Goal: Communication & Community: Answer question/provide support

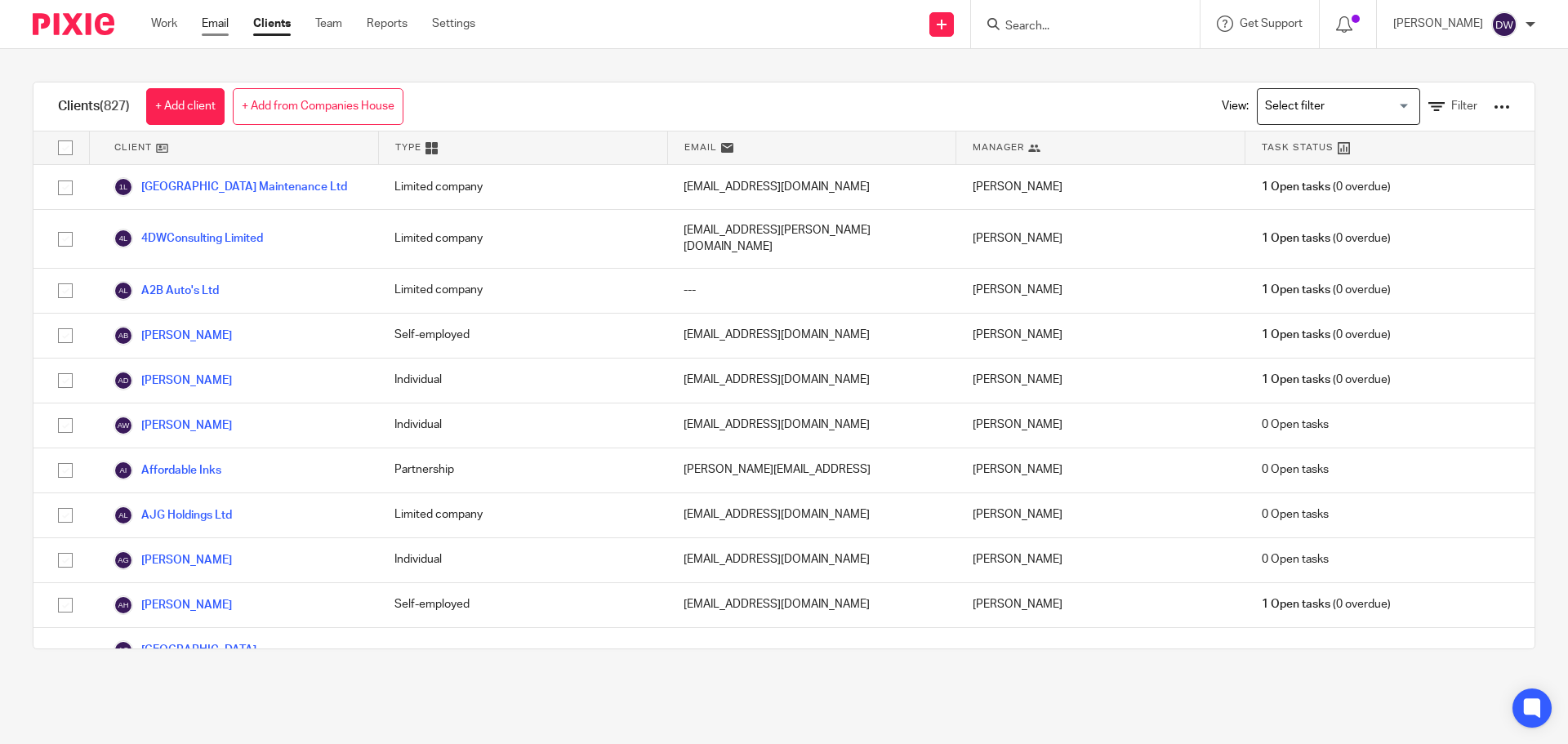
click at [203, 28] on link "Email" at bounding box center [215, 23] width 27 height 17
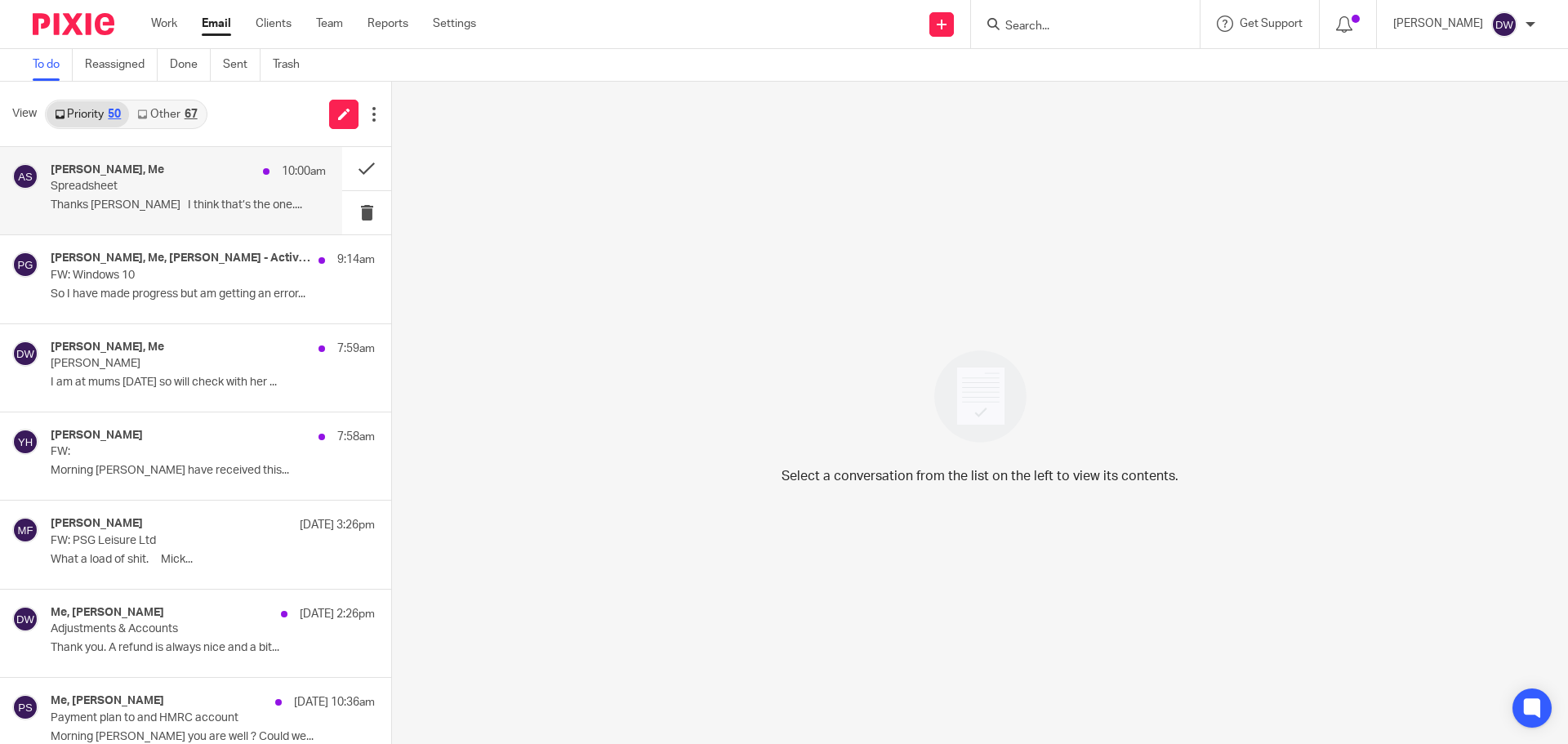
click at [200, 189] on p "Spreadsheet" at bounding box center [161, 186] width 220 height 14
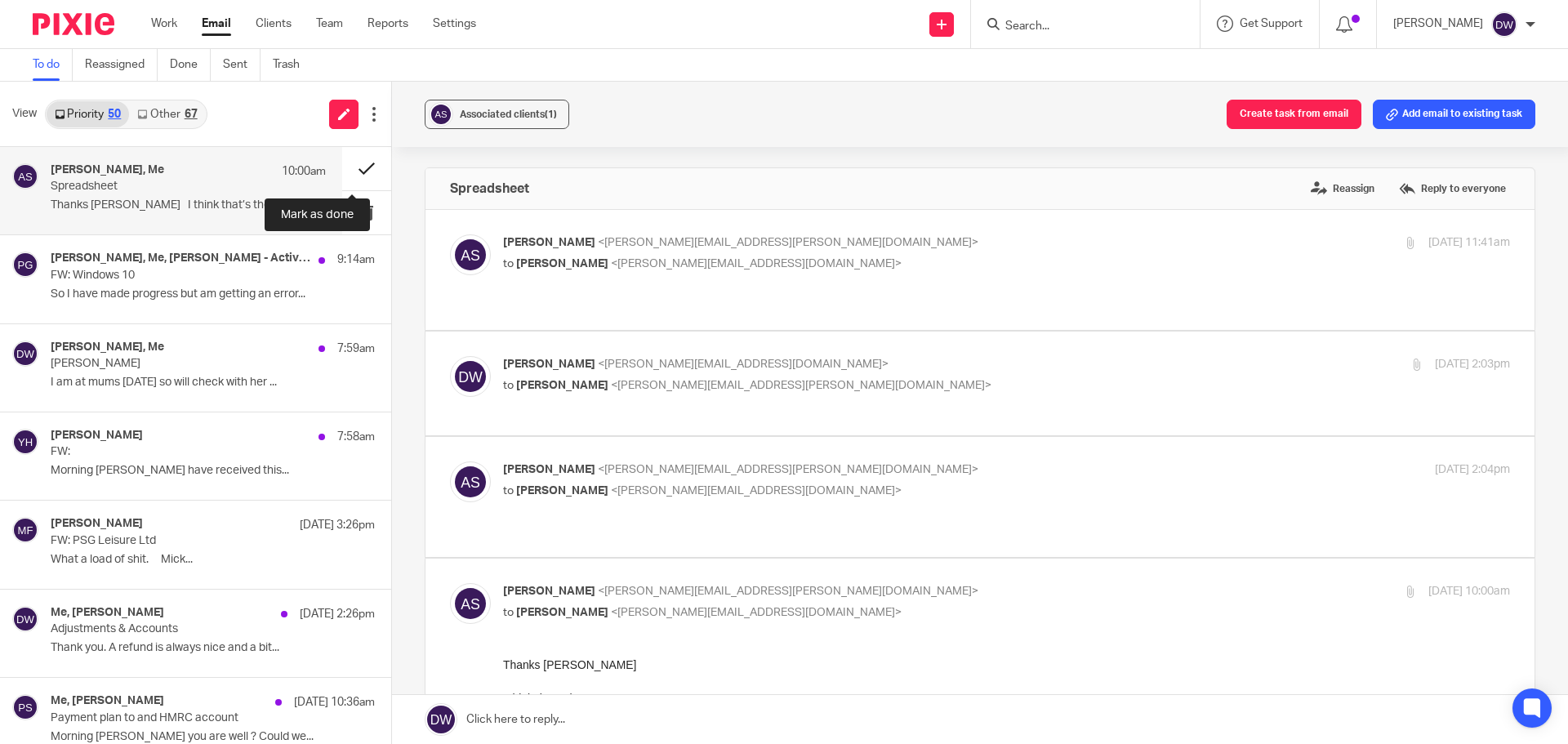
click at [365, 165] on button at bounding box center [366, 168] width 49 height 43
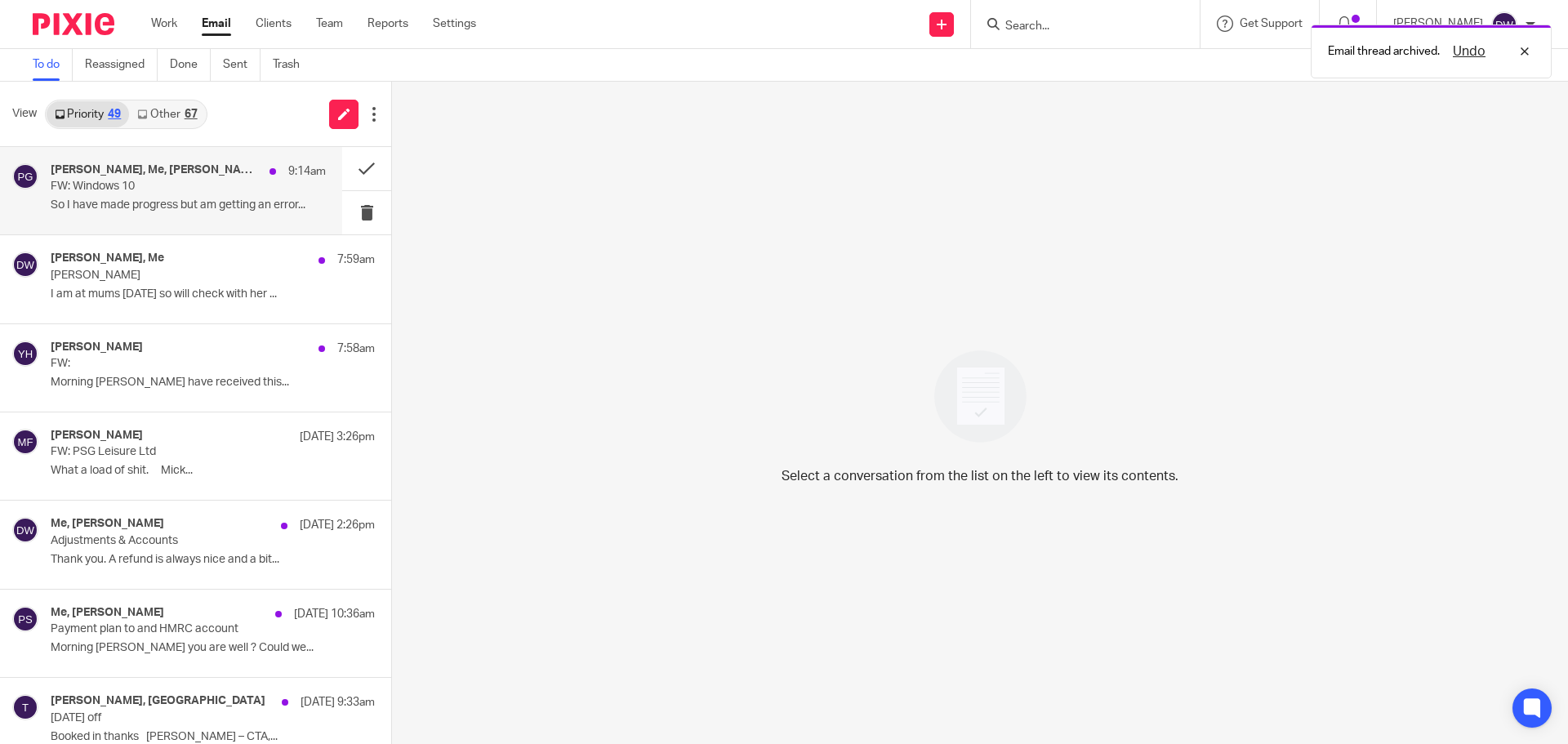
click at [245, 219] on div "[PERSON_NAME], Me, [PERSON_NAME] - Active ITS 9:14am FW: Windows 10 So I have m…" at bounding box center [170, 191] width 342 height 88
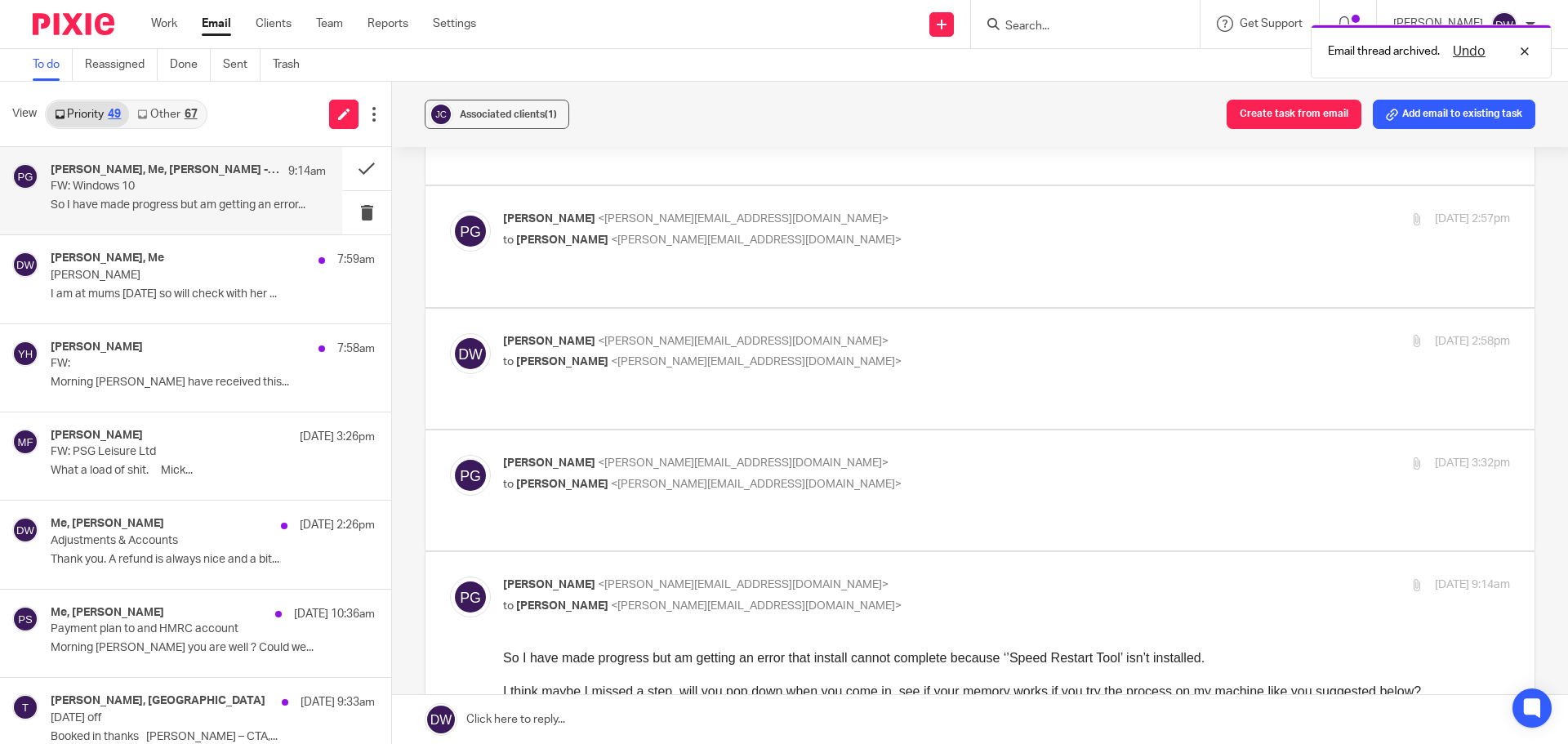
scroll to position [980, 0]
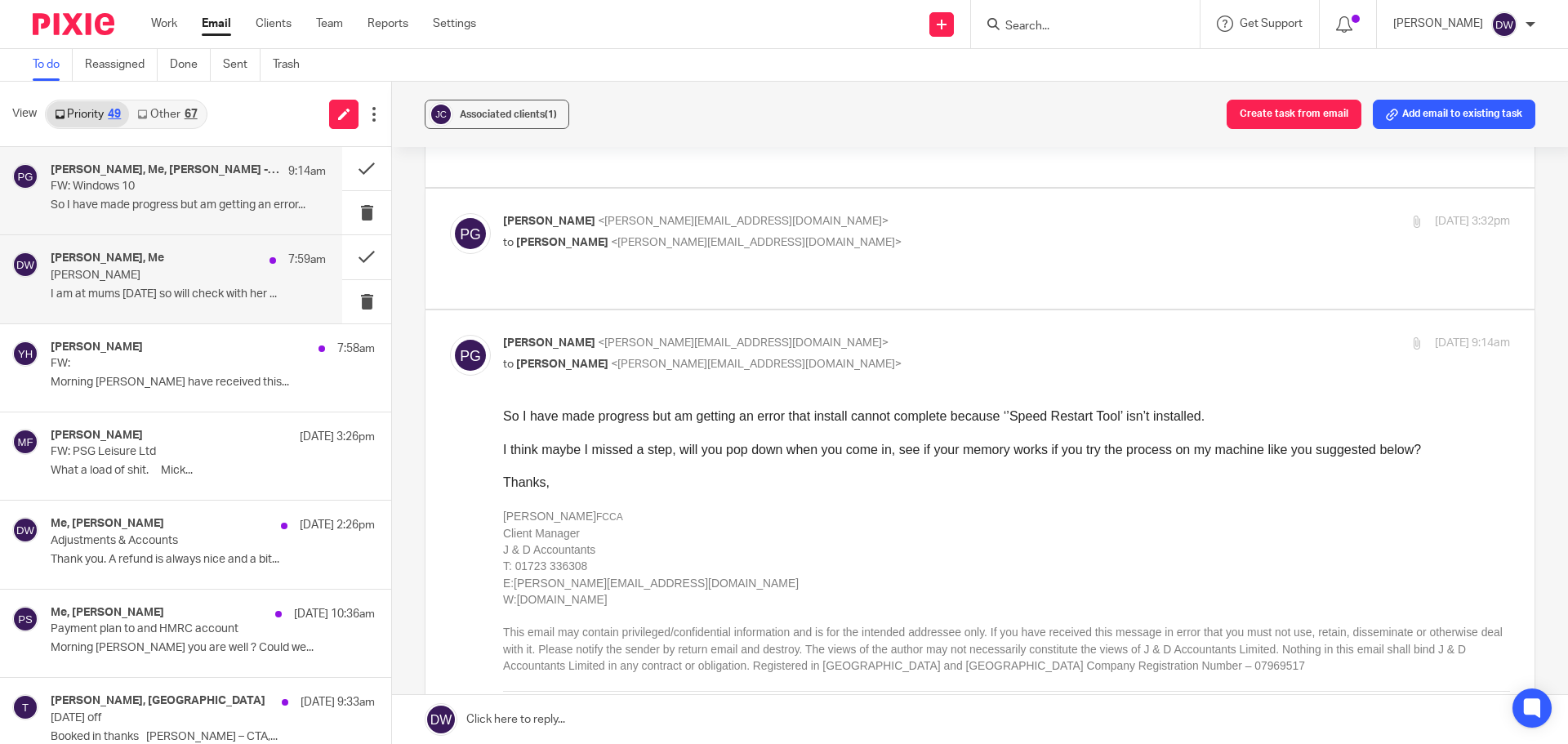
click at [239, 264] on div "[PERSON_NAME], Me 7:59am" at bounding box center [188, 259] width 276 height 17
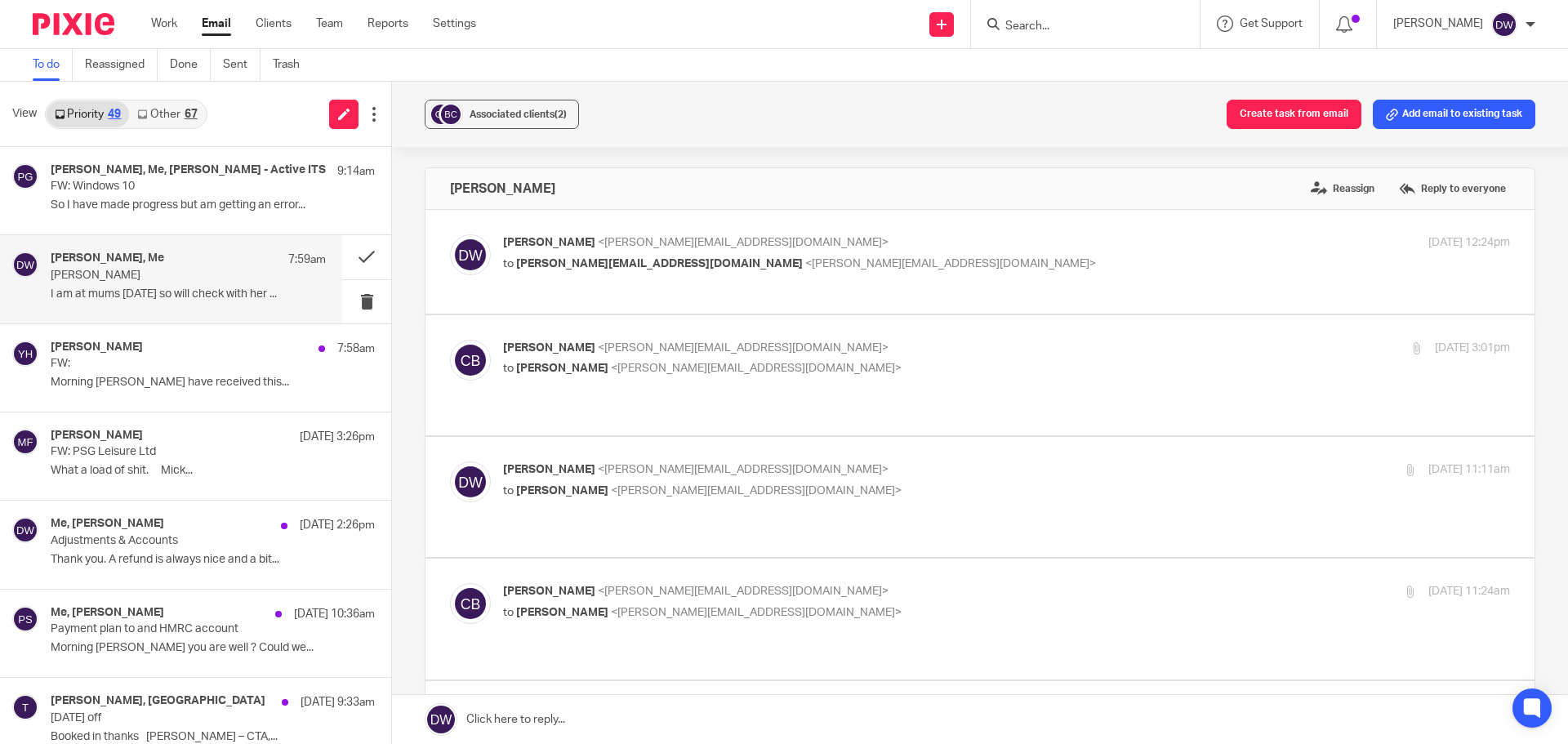
scroll to position [0, 0]
click at [358, 254] on button at bounding box center [366, 257] width 49 height 43
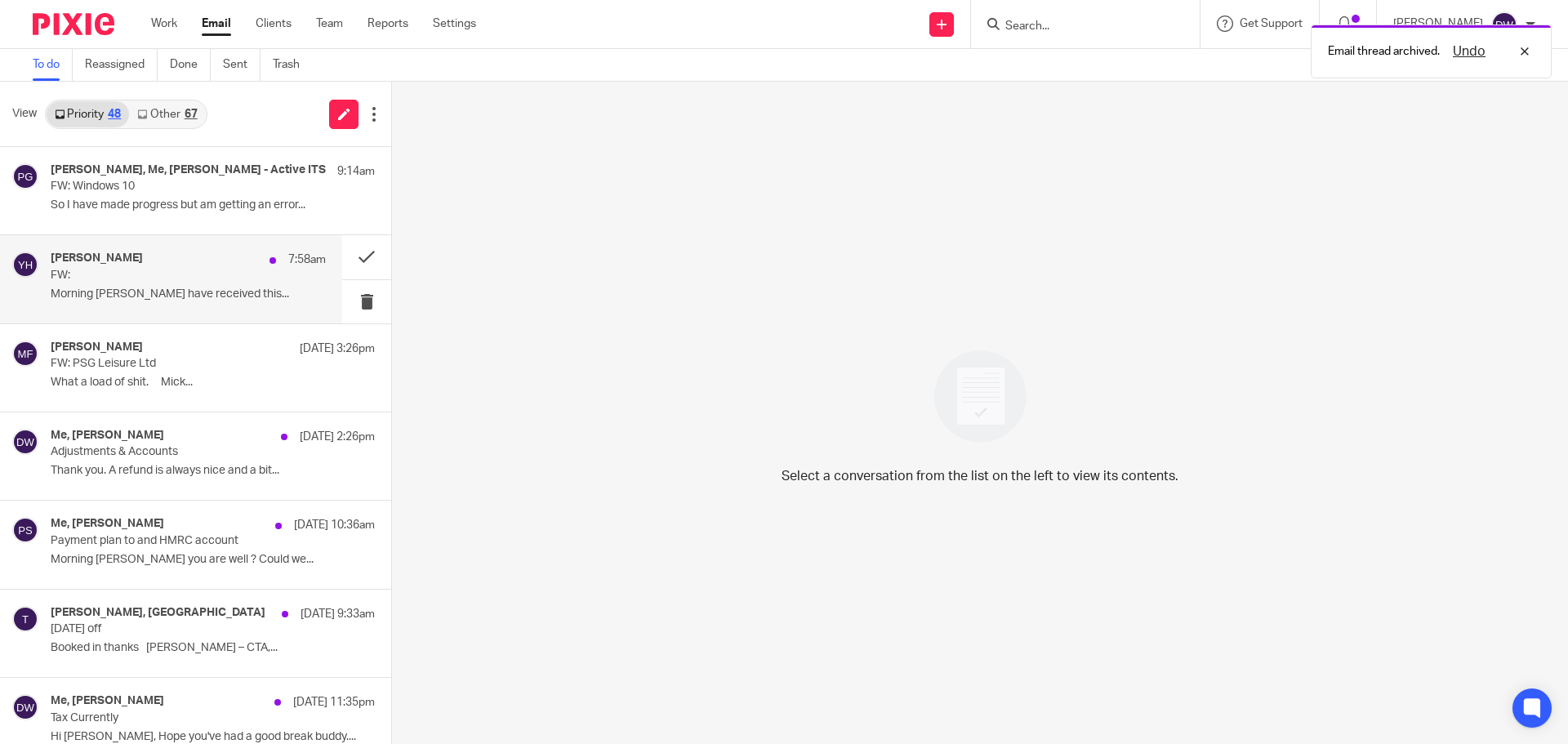
click at [238, 279] on p "FW:" at bounding box center [161, 276] width 220 height 14
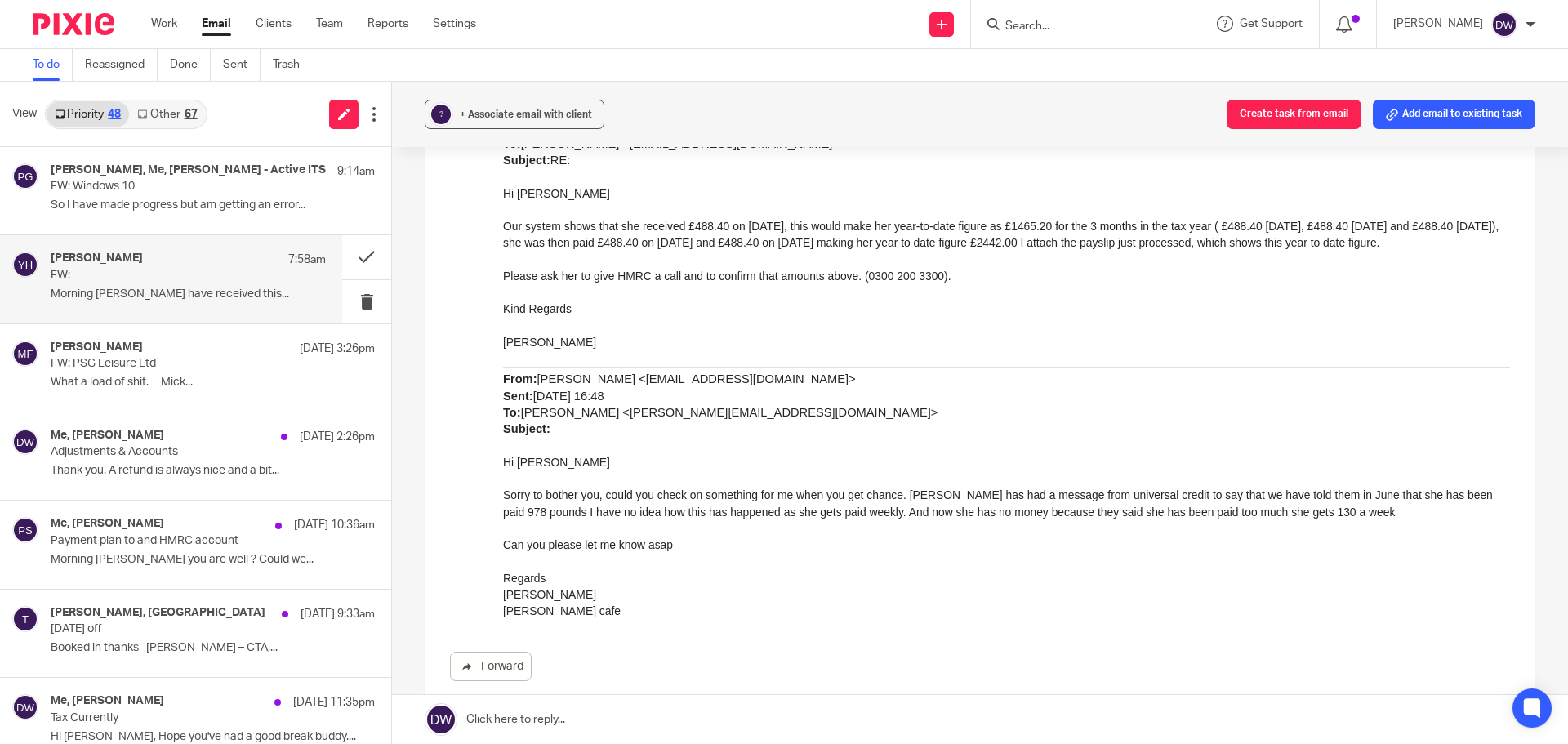
scroll to position [326, 0]
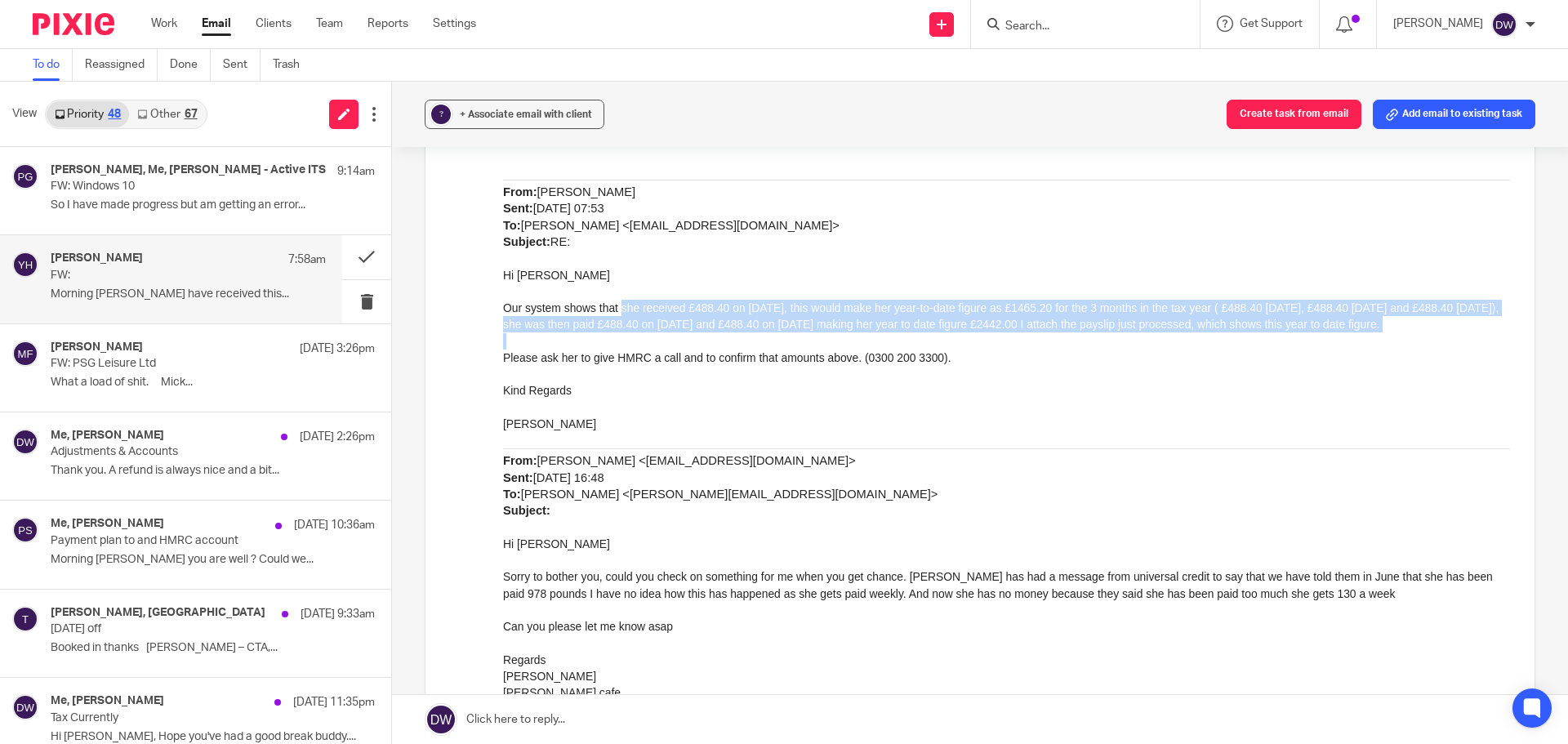
drag, startPoint x: 619, startPoint y: 305, endPoint x: 979, endPoint y: 334, distance: 361.2
click at [979, 334] on div "Morning [PERSON_NAME] have received this from [PERSON_NAME], my only concern is…" at bounding box center [1007, 341] width 1007 height 720
click at [736, 345] on p at bounding box center [1007, 341] width 1007 height 17
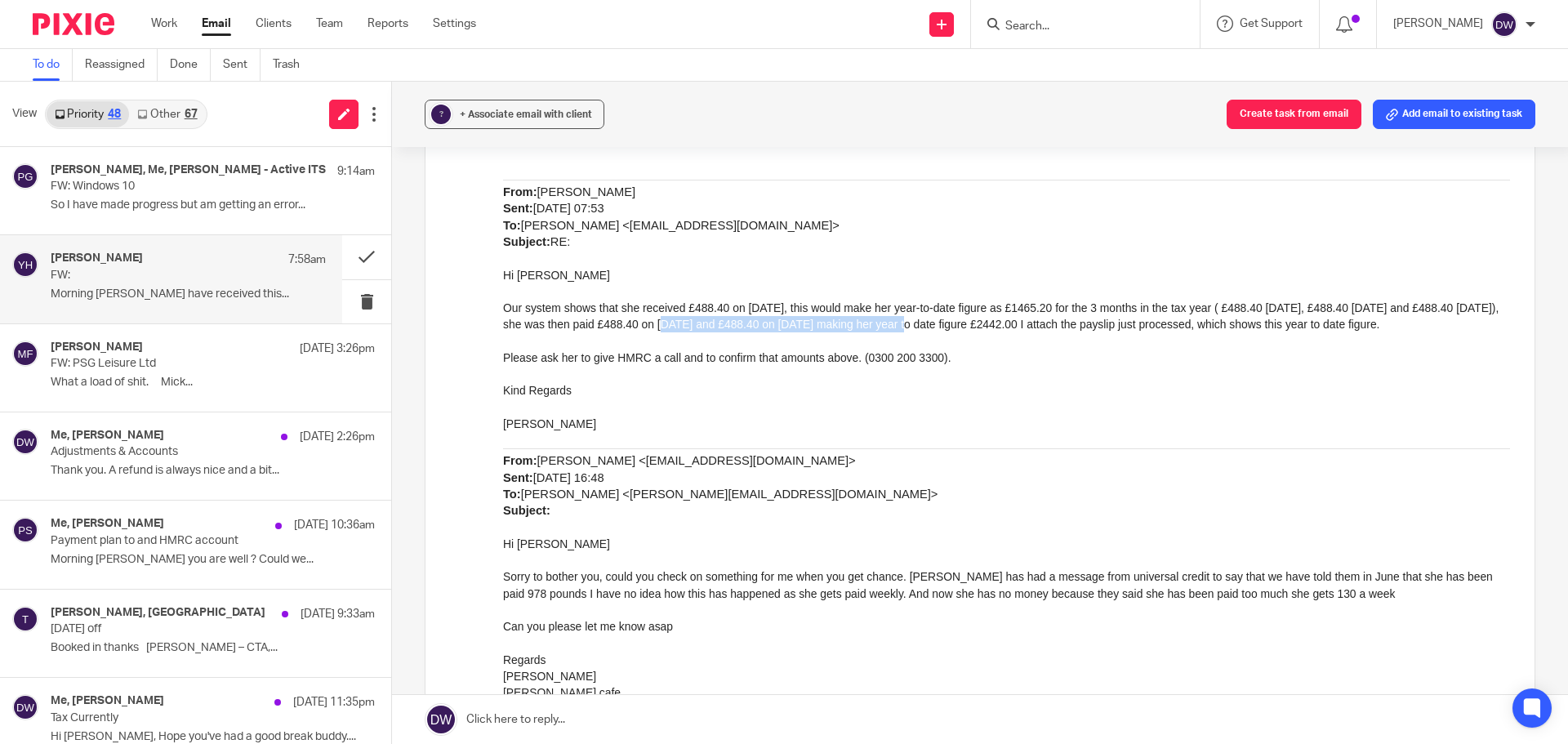
drag, startPoint x: 694, startPoint y: 324, endPoint x: 933, endPoint y: 327, distance: 239.0
click at [933, 327] on span "Our system shows that she received £488.40 on [DATE], this would make her year-…" at bounding box center [1001, 316] width 995 height 29
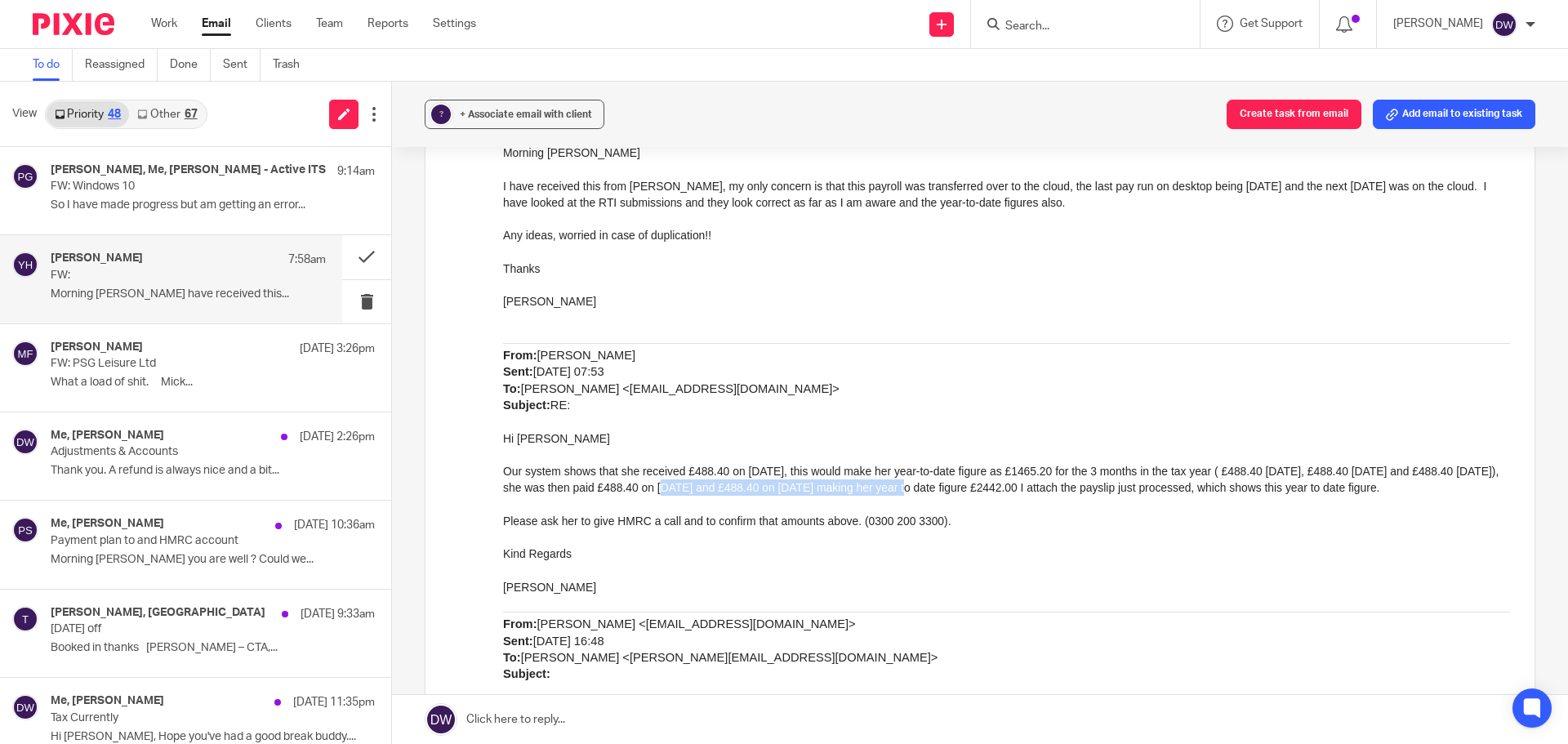
scroll to position [0, 0]
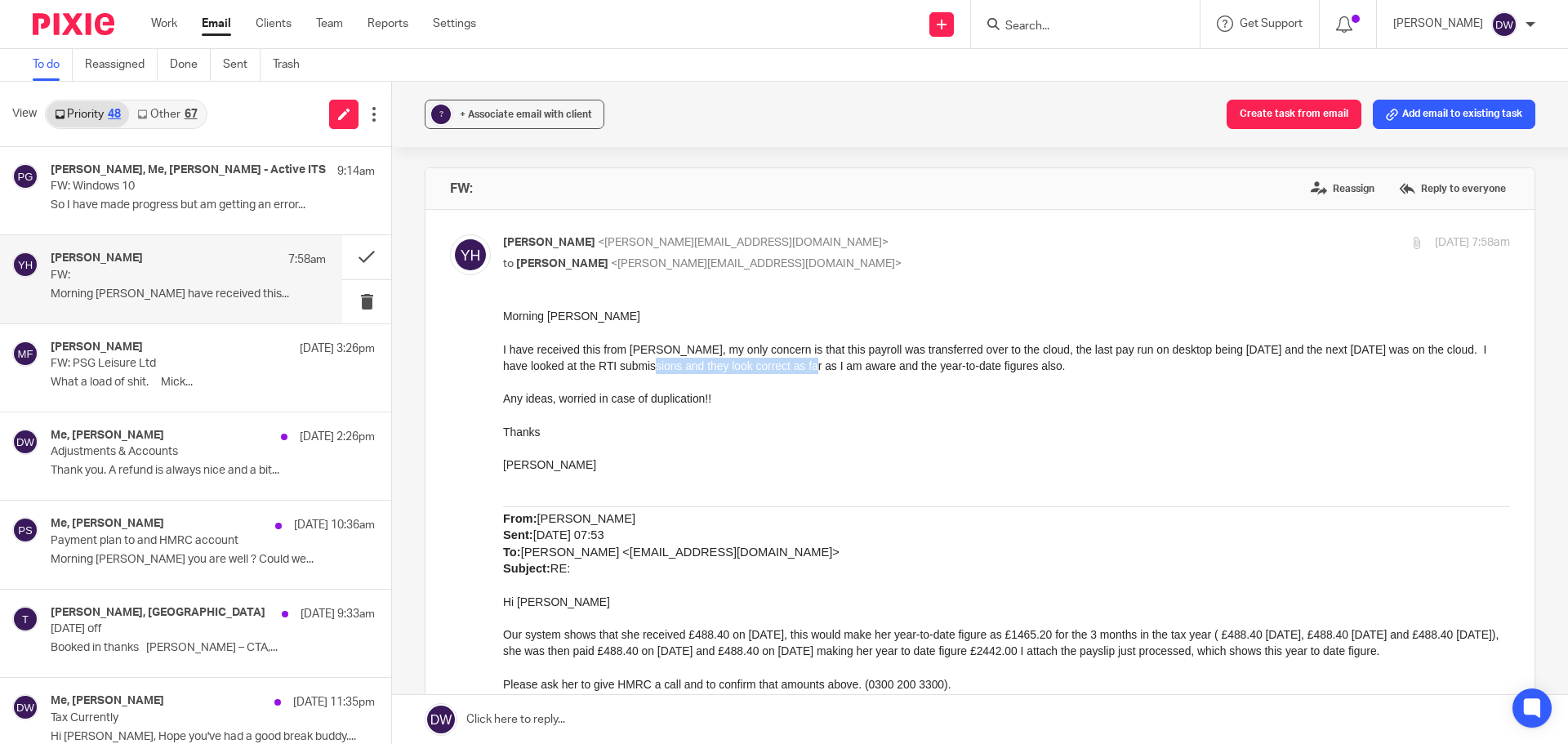
drag, startPoint x: 640, startPoint y: 361, endPoint x: 798, endPoint y: 362, distance: 158.0
click at [798, 362] on span "I have received this from [PERSON_NAME], my only concern is that this payroll w…" at bounding box center [995, 357] width 984 height 29
click at [520, 695] on link at bounding box center [981, 720] width 1176 height 49
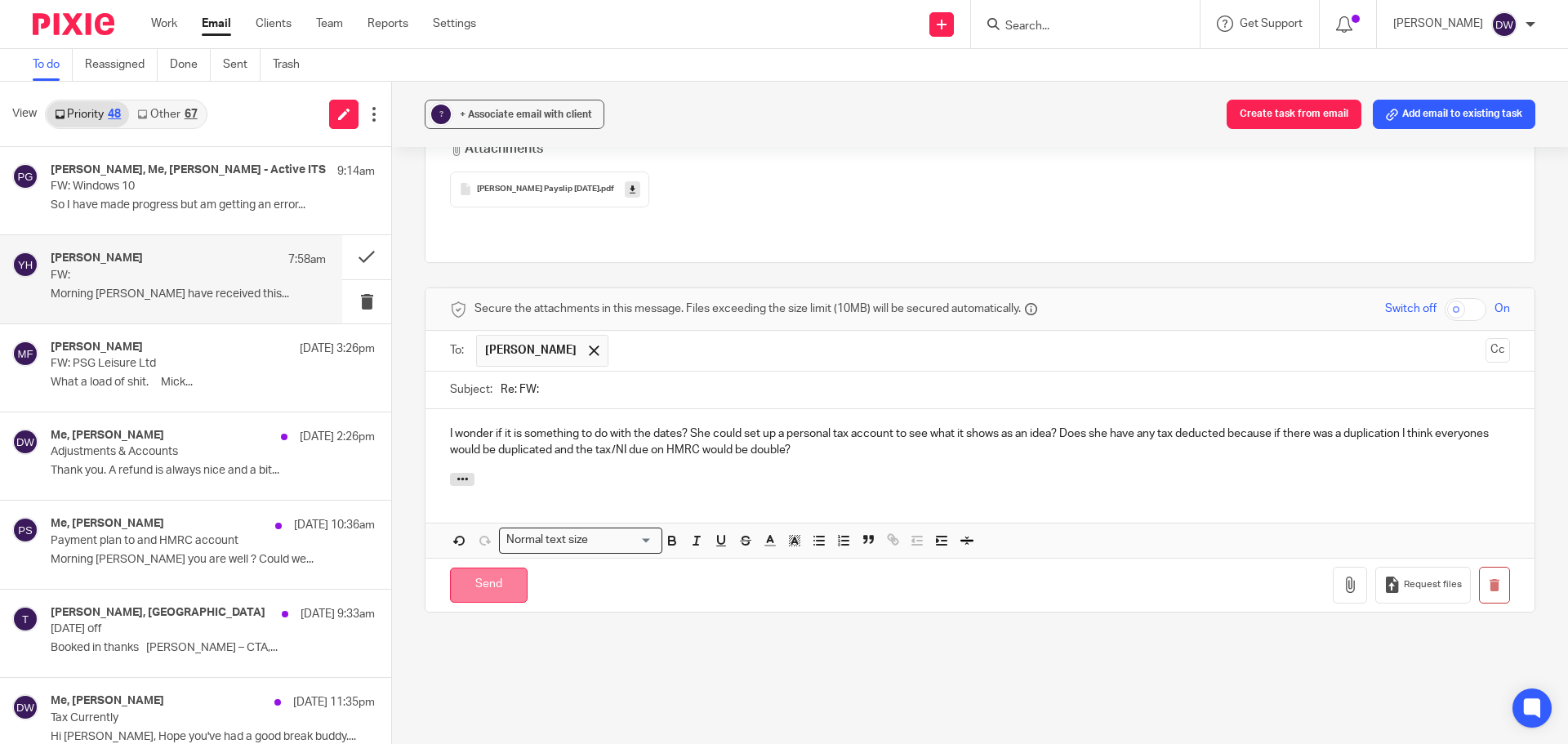
click at [485, 568] on input "Send" at bounding box center [489, 585] width 78 height 35
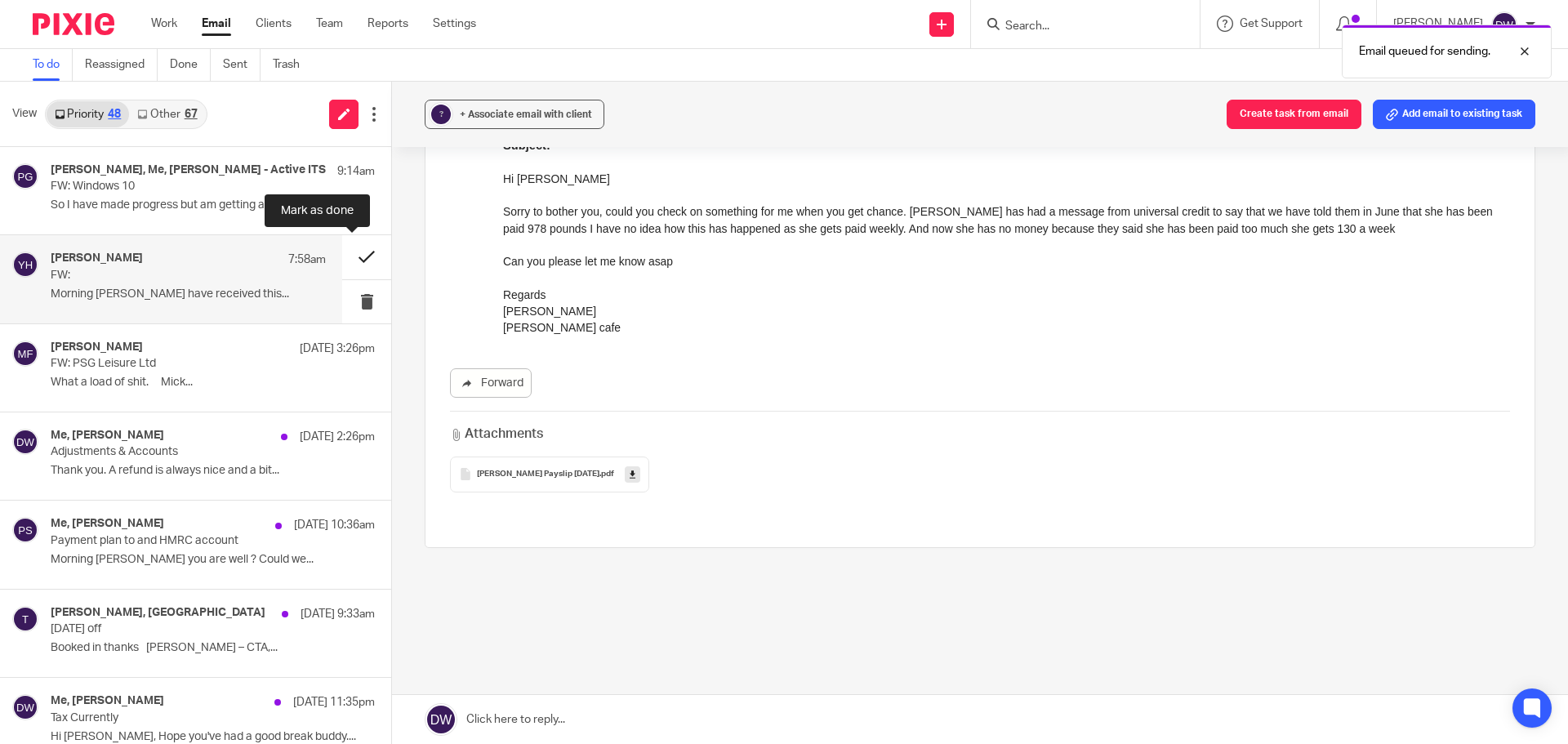
click at [367, 256] on button at bounding box center [366, 257] width 49 height 43
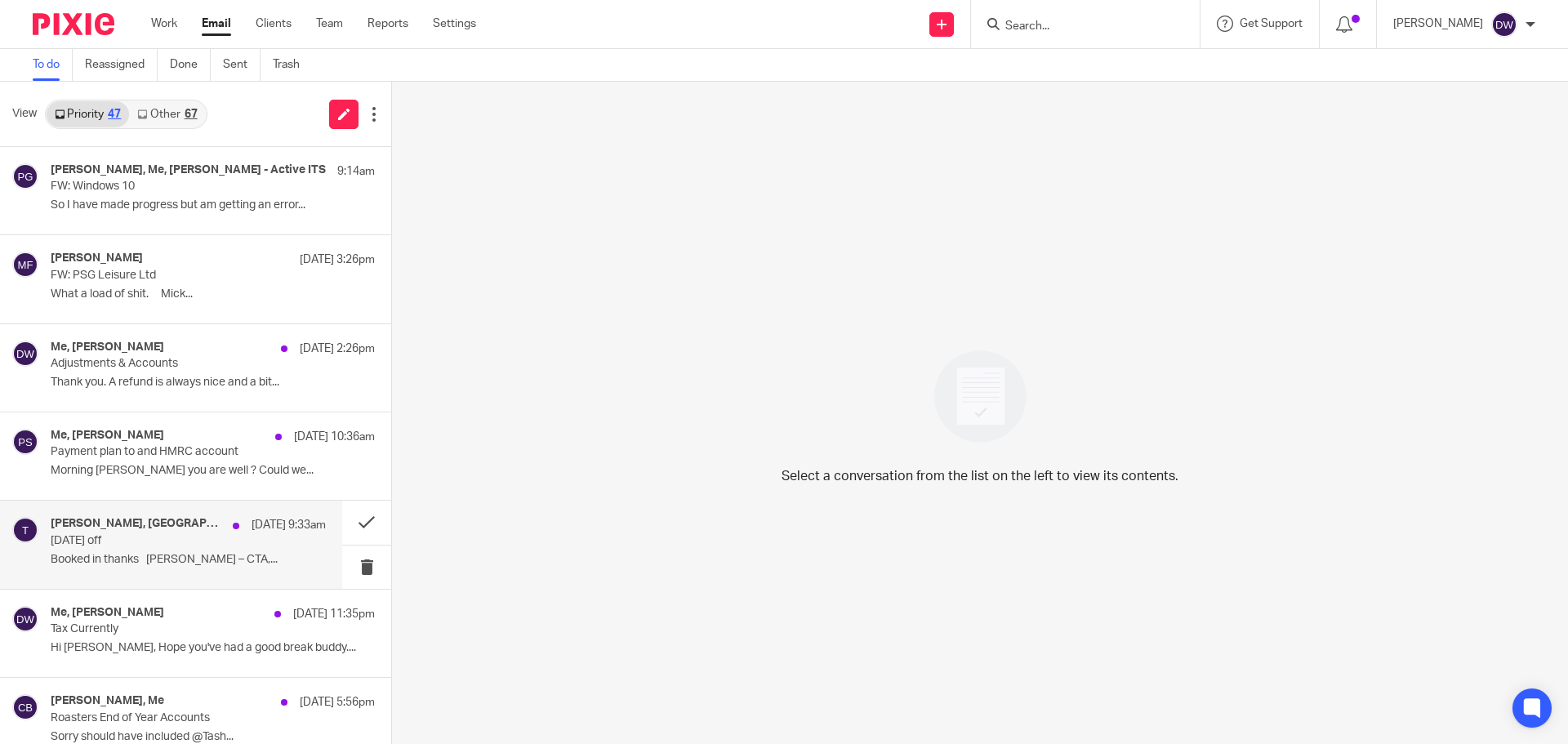
click at [213, 539] on p "[DATE] off" at bounding box center [161, 540] width 220 height 14
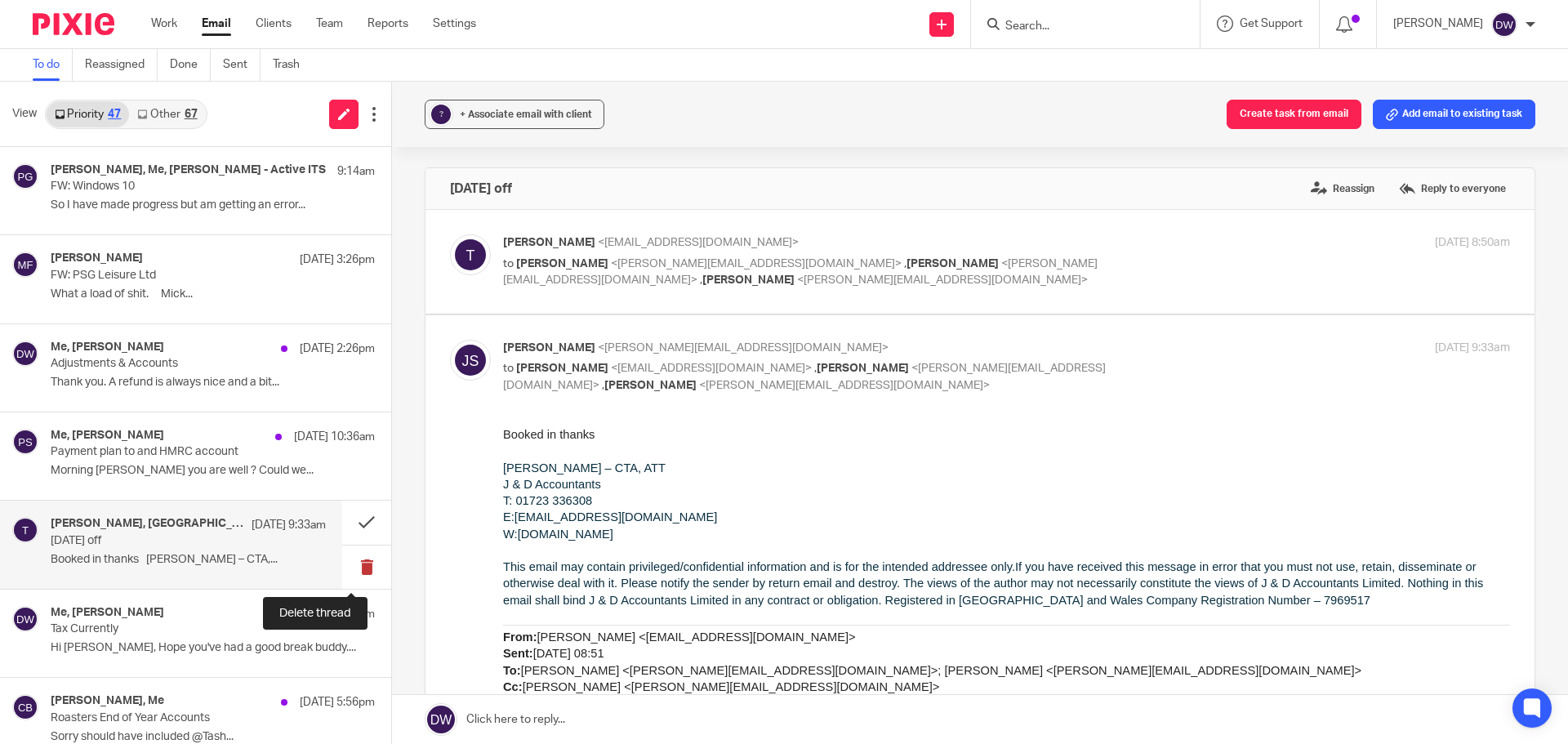
scroll to position [0, 0]
click at [359, 560] on button at bounding box center [366, 567] width 49 height 43
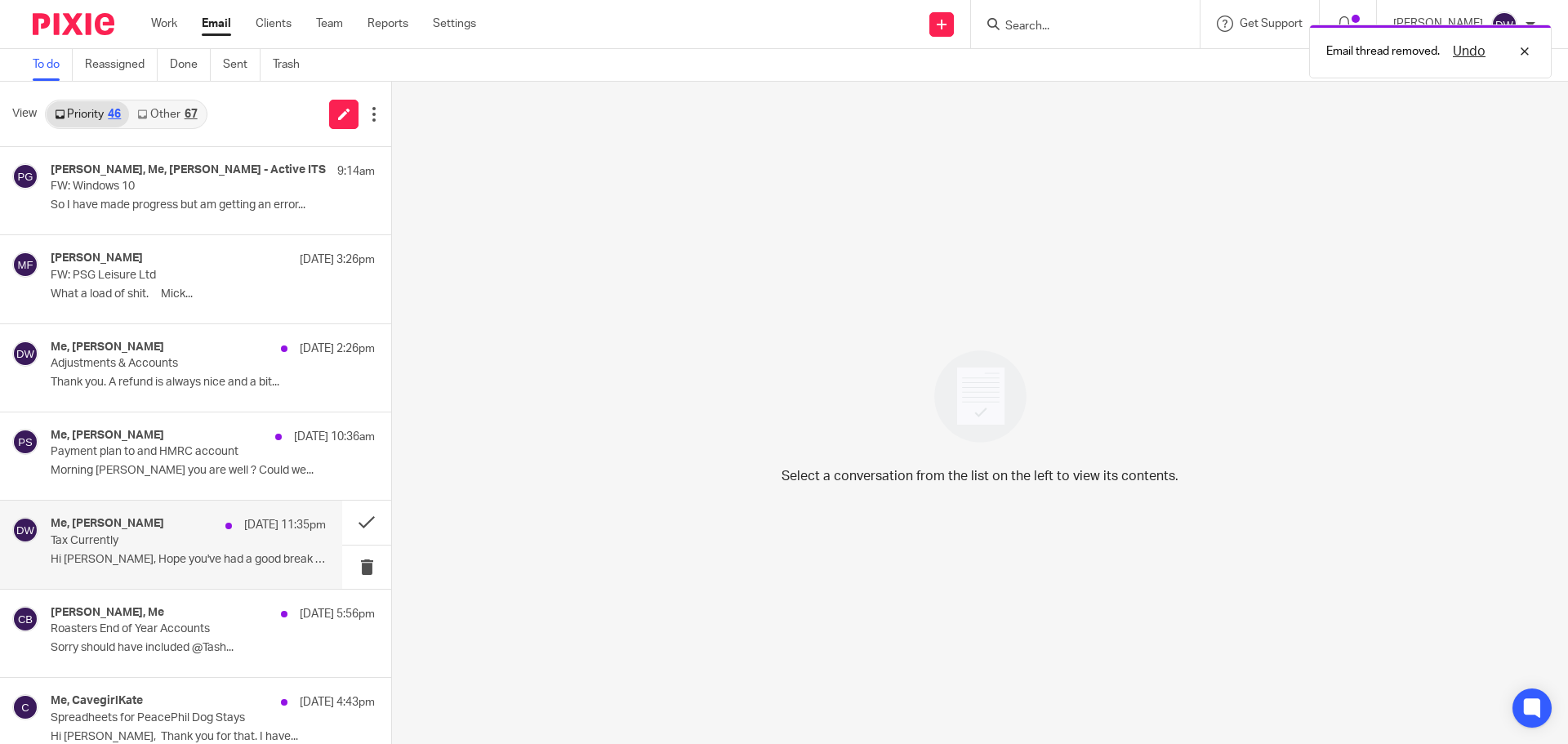
click at [176, 550] on div "Me, [PERSON_NAME] [DATE] 11:35pm Tax Currently Hi Dom, Hope you've had a good b…" at bounding box center [188, 544] width 276 height 55
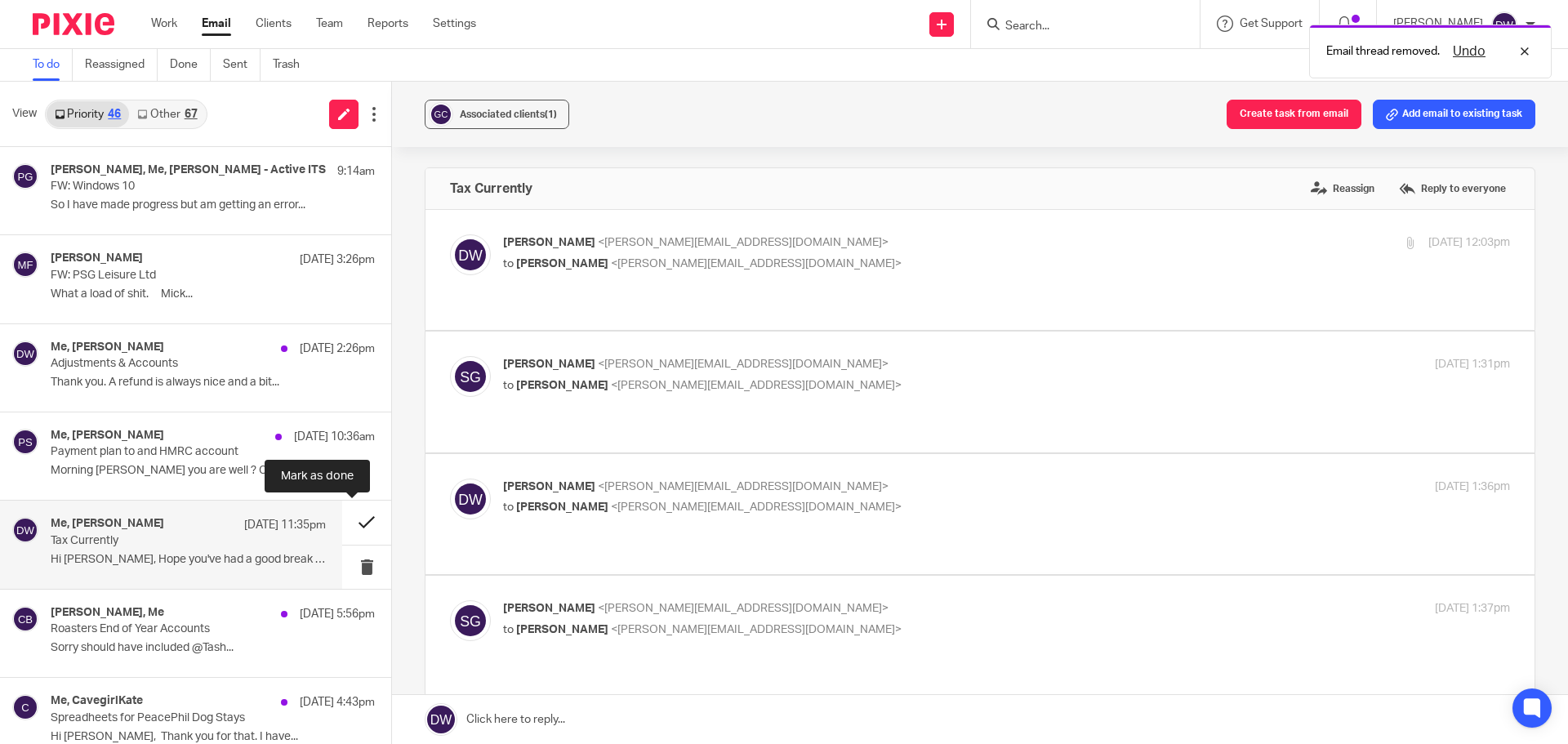
click at [355, 520] on button at bounding box center [366, 522] width 49 height 43
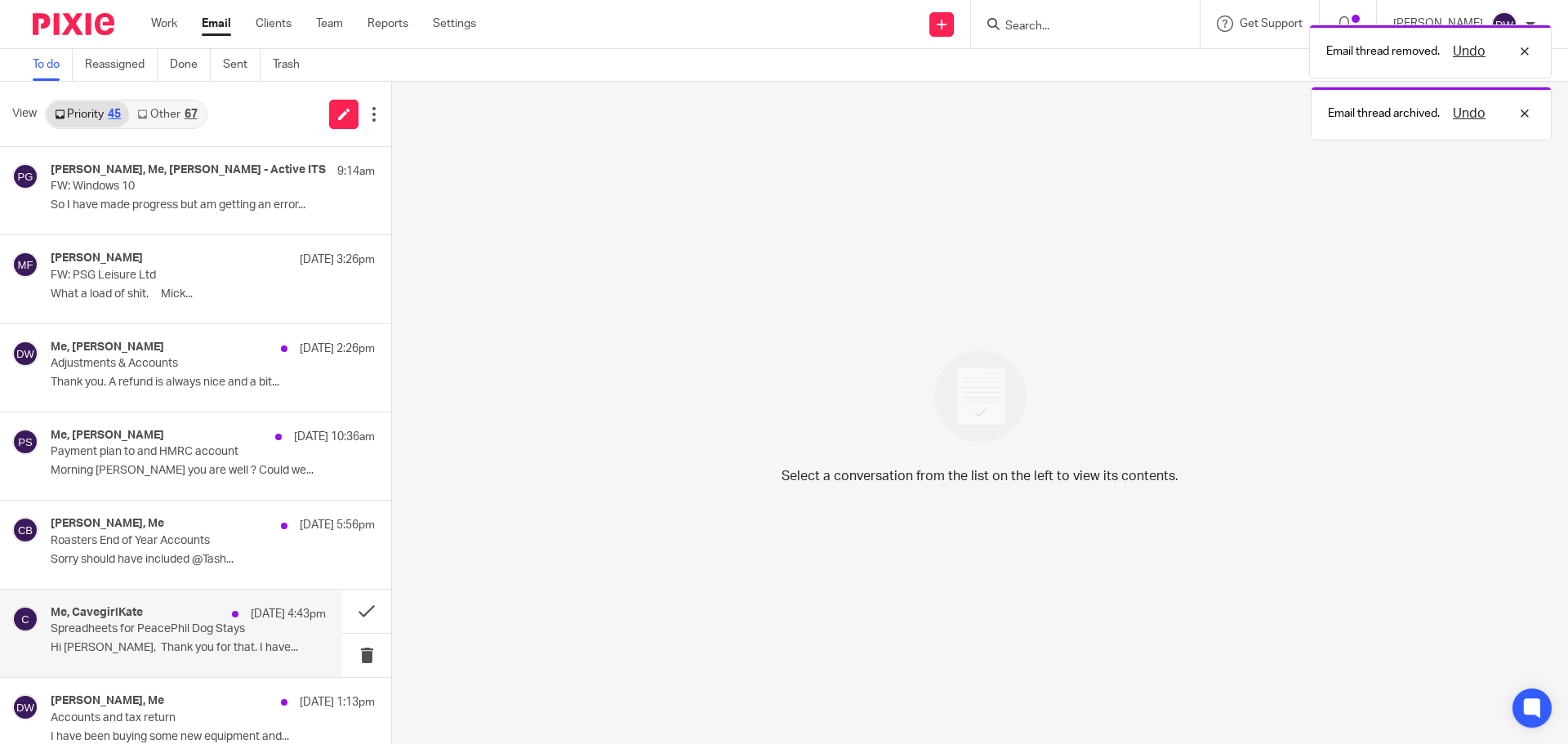
click at [236, 644] on p "Hi [PERSON_NAME], Thank you for that. I have..." at bounding box center [188, 648] width 276 height 14
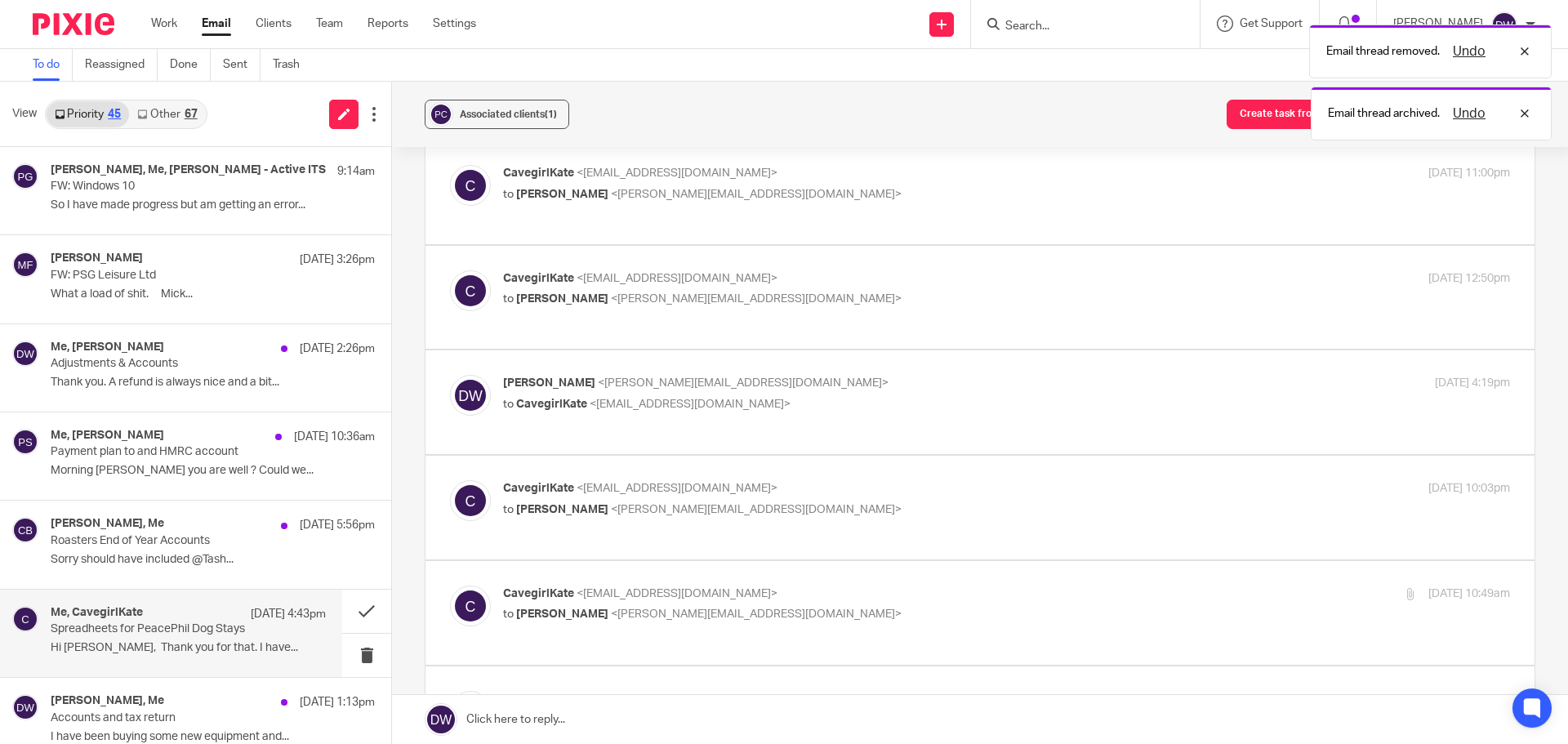
scroll to position [980, 0]
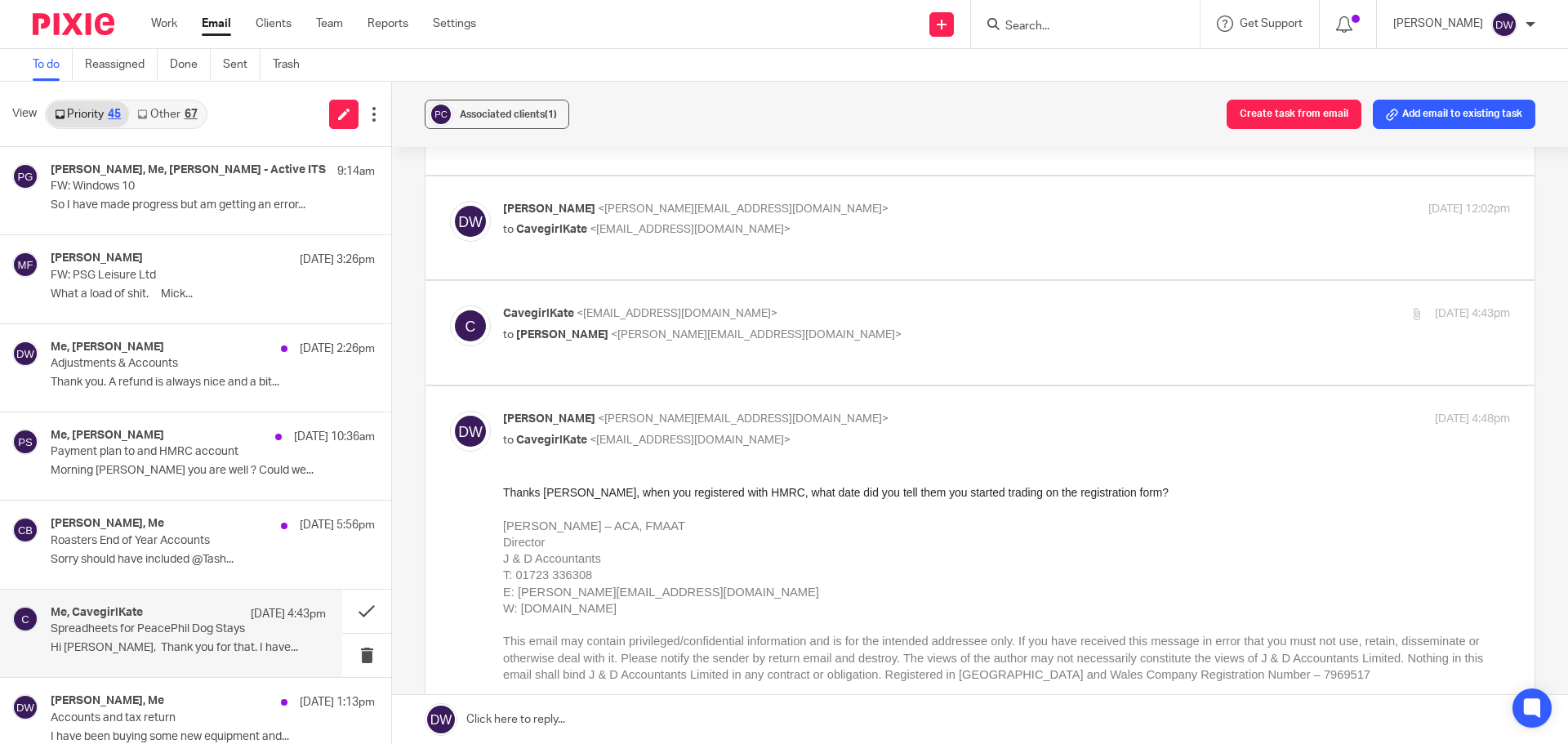
click at [560, 712] on link at bounding box center [981, 720] width 1176 height 49
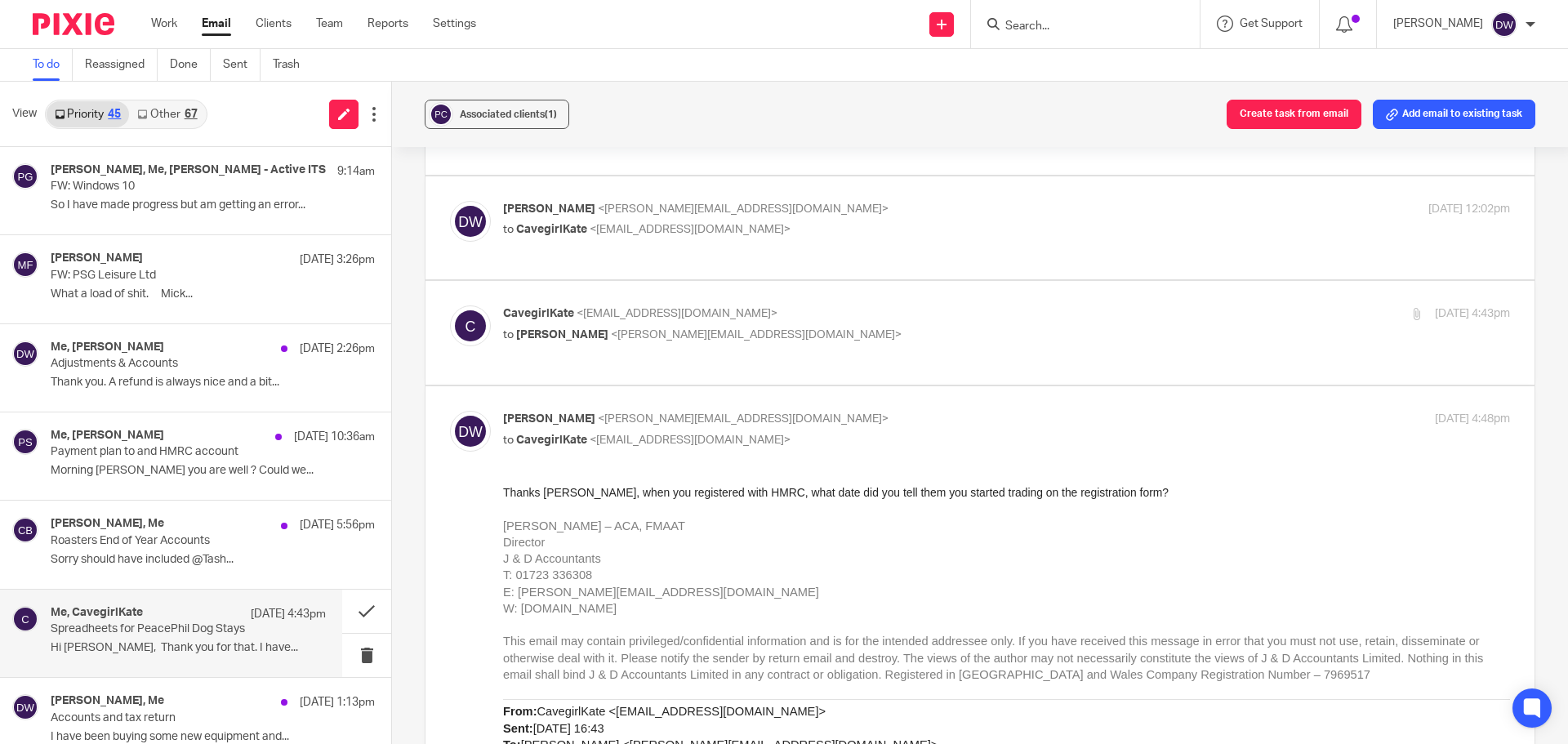
scroll to position [3103, 0]
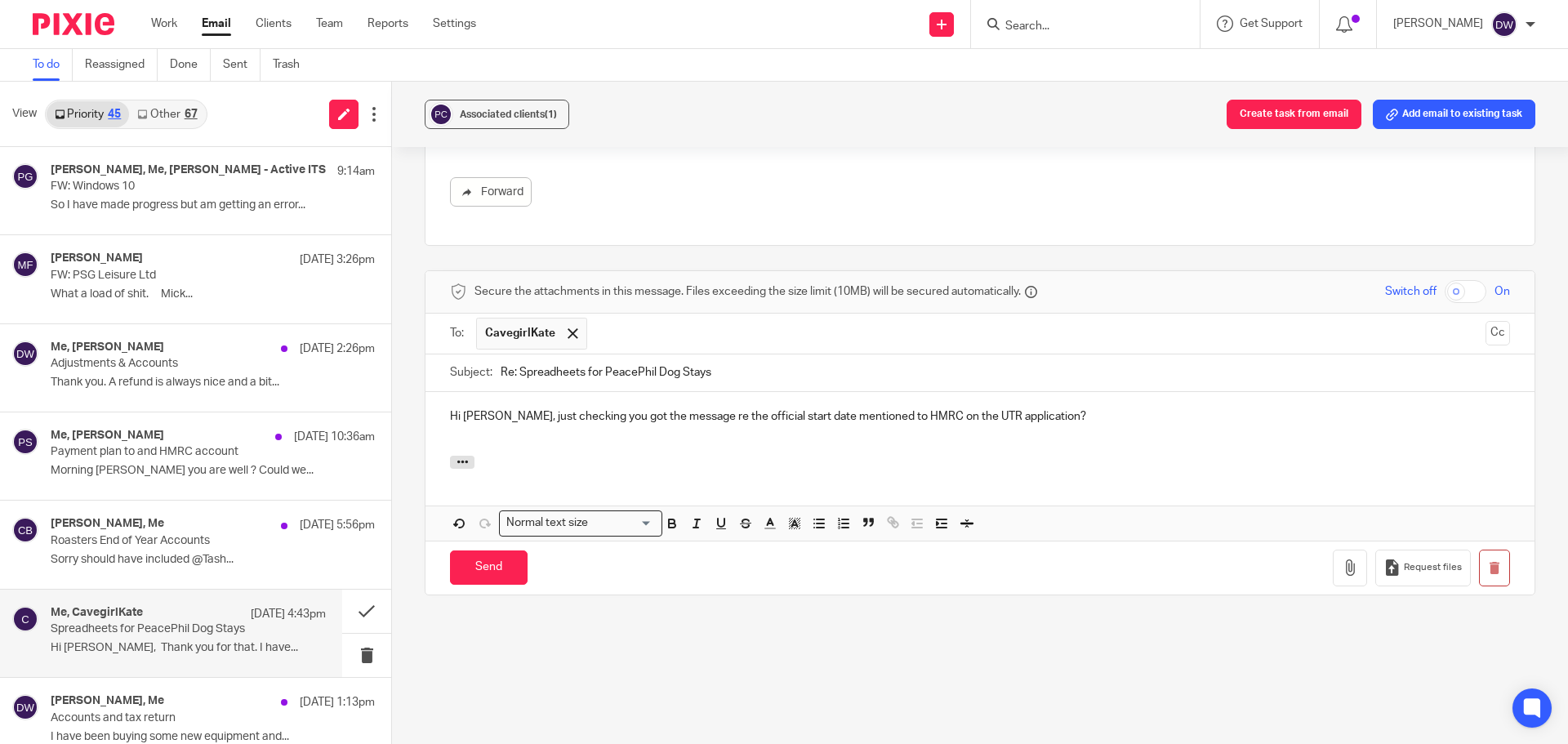
click at [493, 586] on div "Send You have unsaved changes Request files" at bounding box center [980, 567] width 1109 height 54
click at [493, 574] on input "Send" at bounding box center [489, 568] width 78 height 35
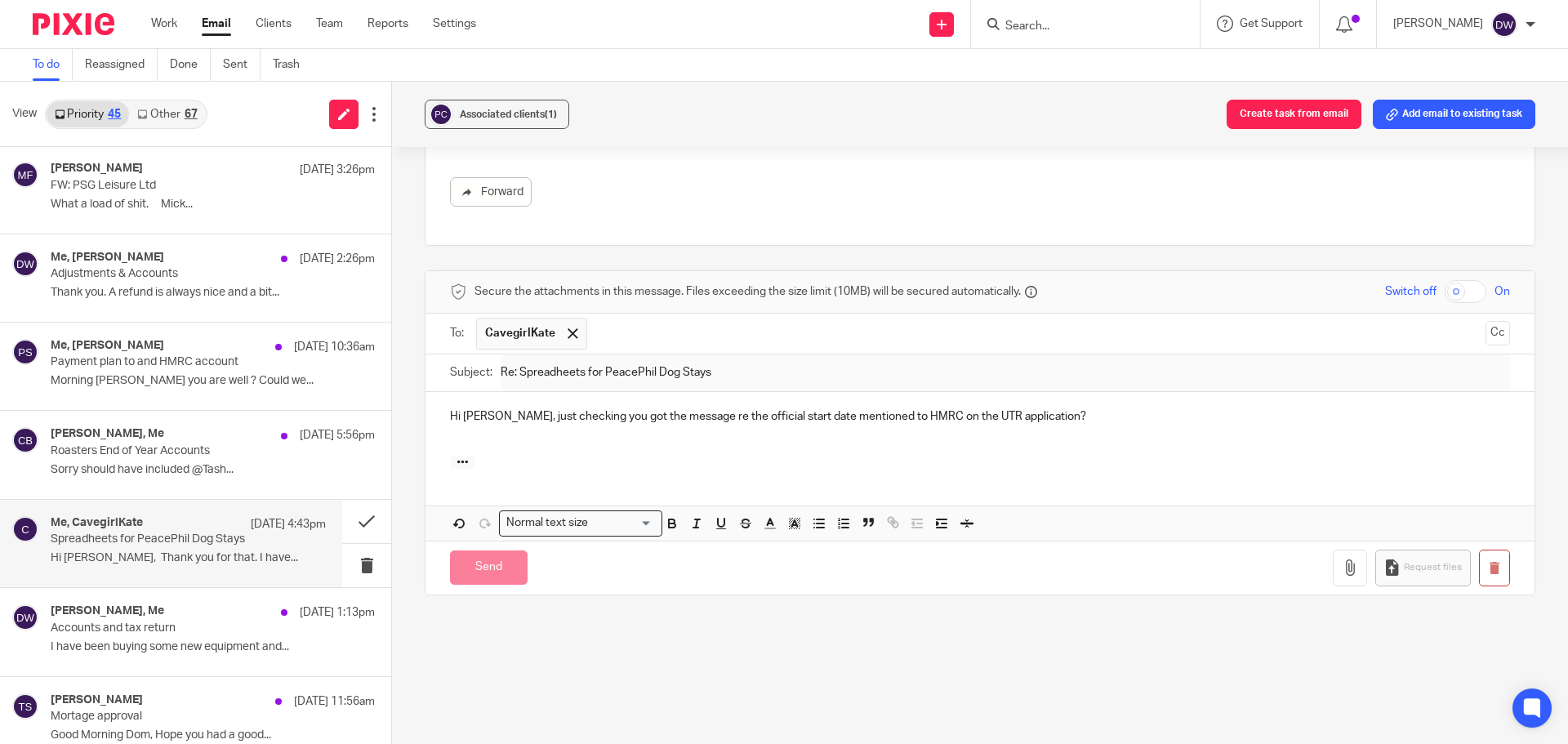
scroll to position [164, 0]
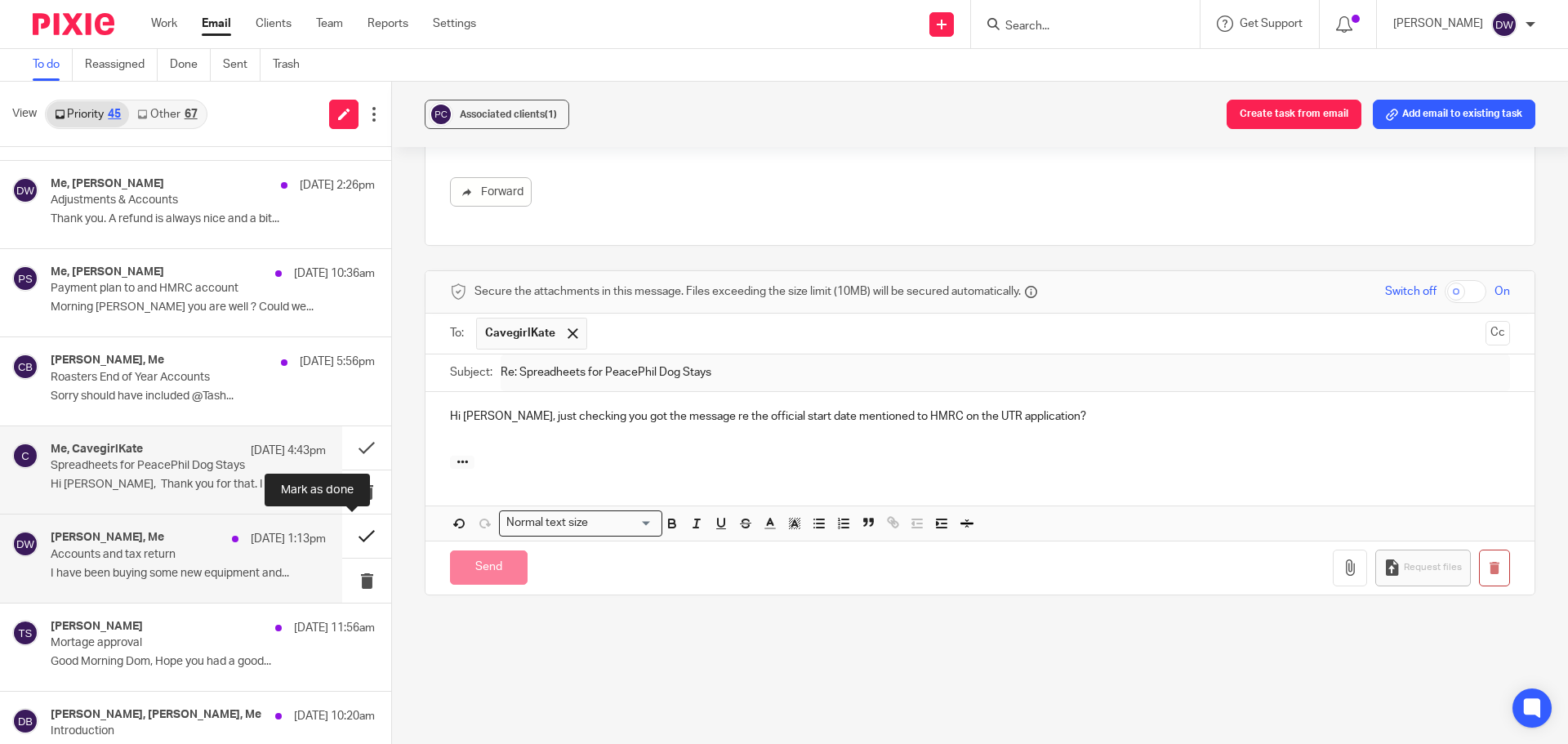
click at [352, 533] on button at bounding box center [366, 536] width 49 height 43
click at [356, 535] on button at bounding box center [366, 536] width 49 height 43
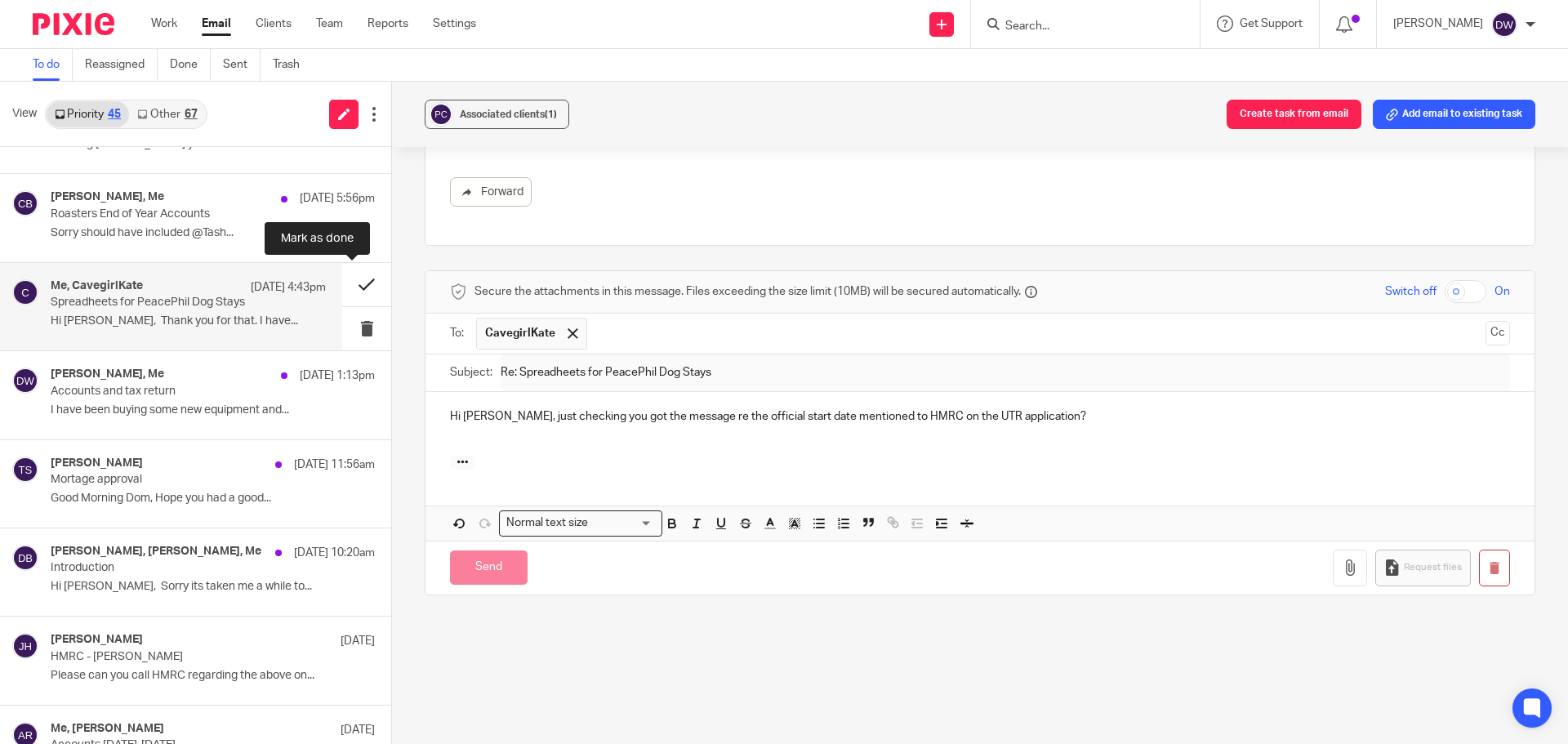
scroll to position [2816, 0]
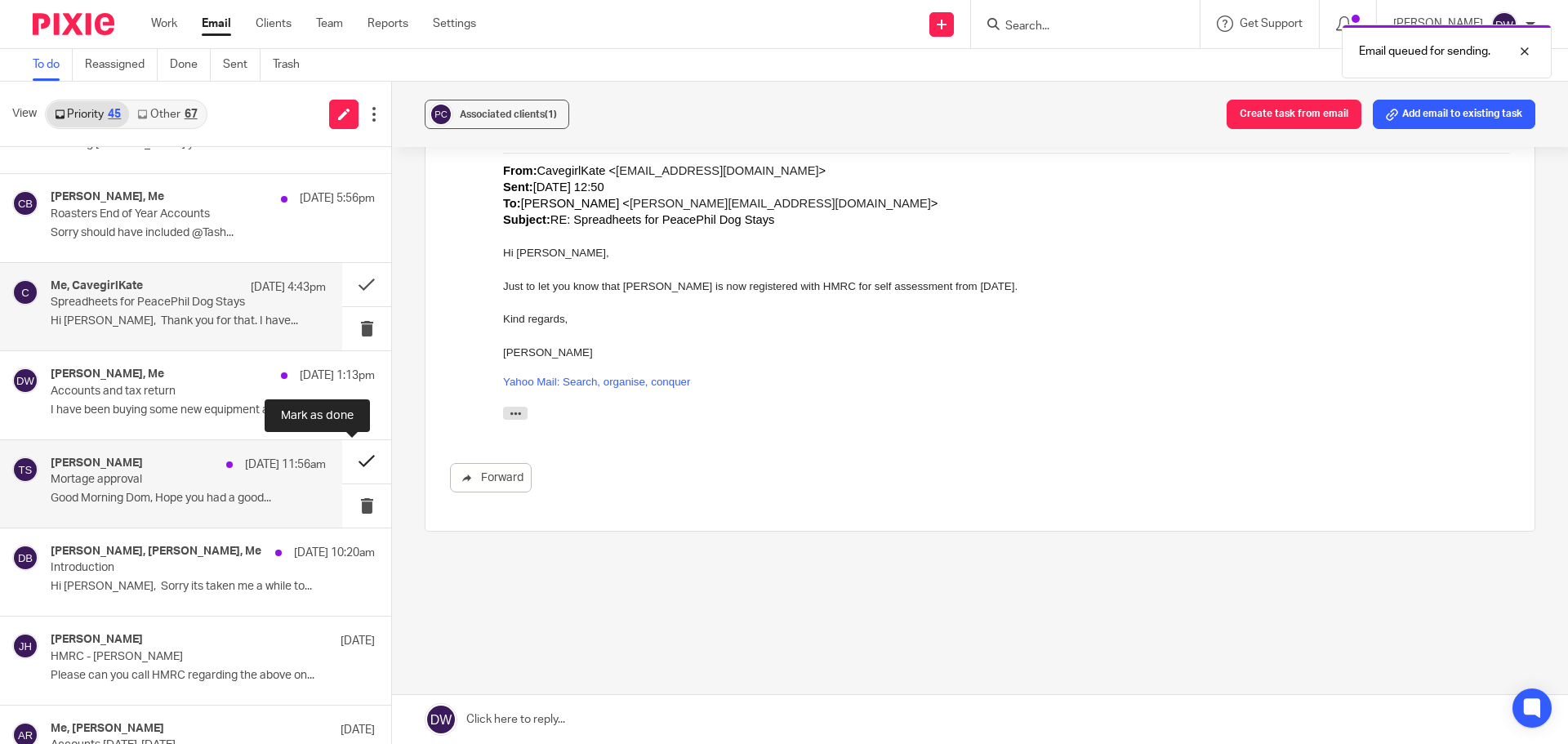
click at [355, 464] on button at bounding box center [366, 462] width 49 height 43
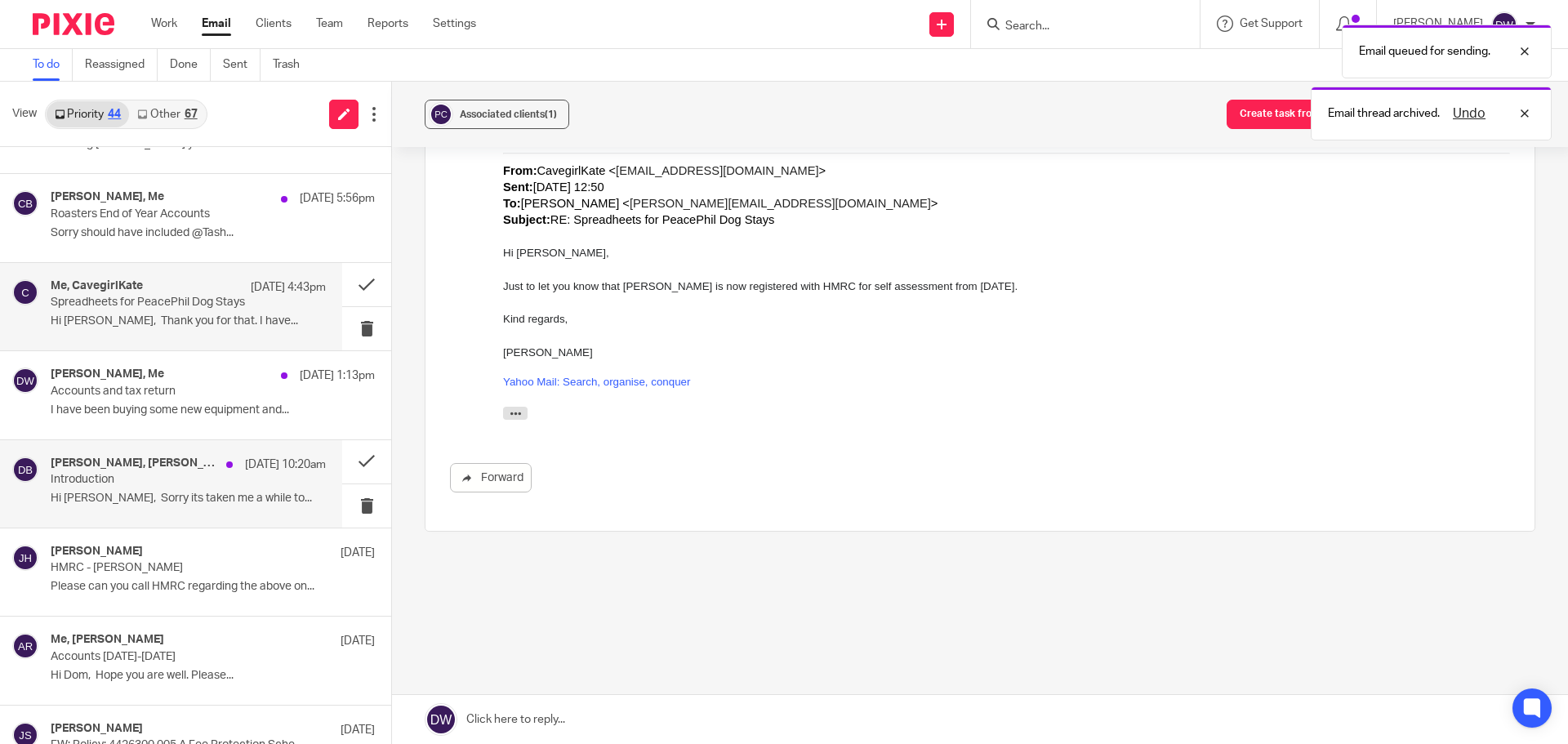
click at [188, 504] on p "Hi [PERSON_NAME], Sorry its taken me a while to..." at bounding box center [188, 499] width 276 height 14
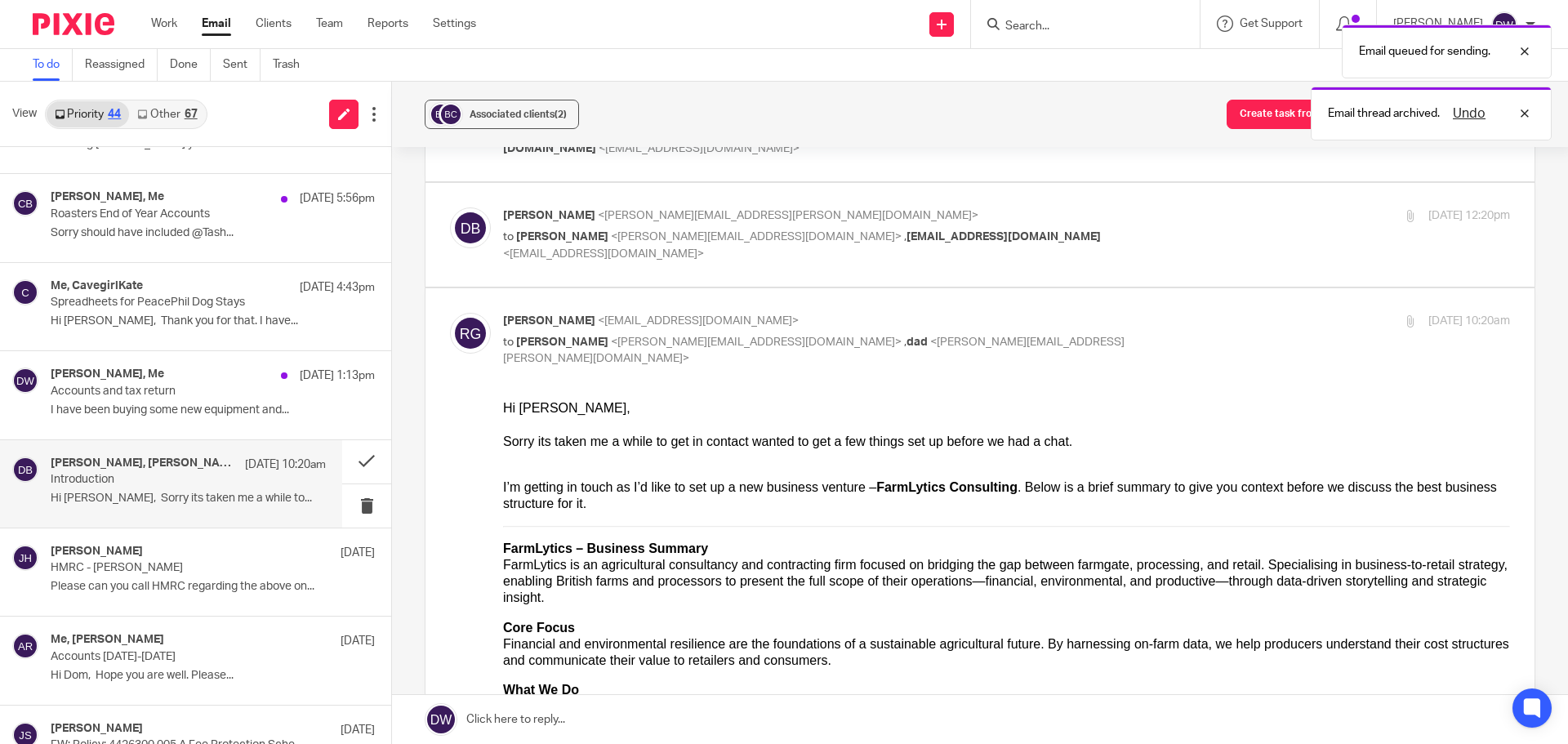
scroll to position [245, 0]
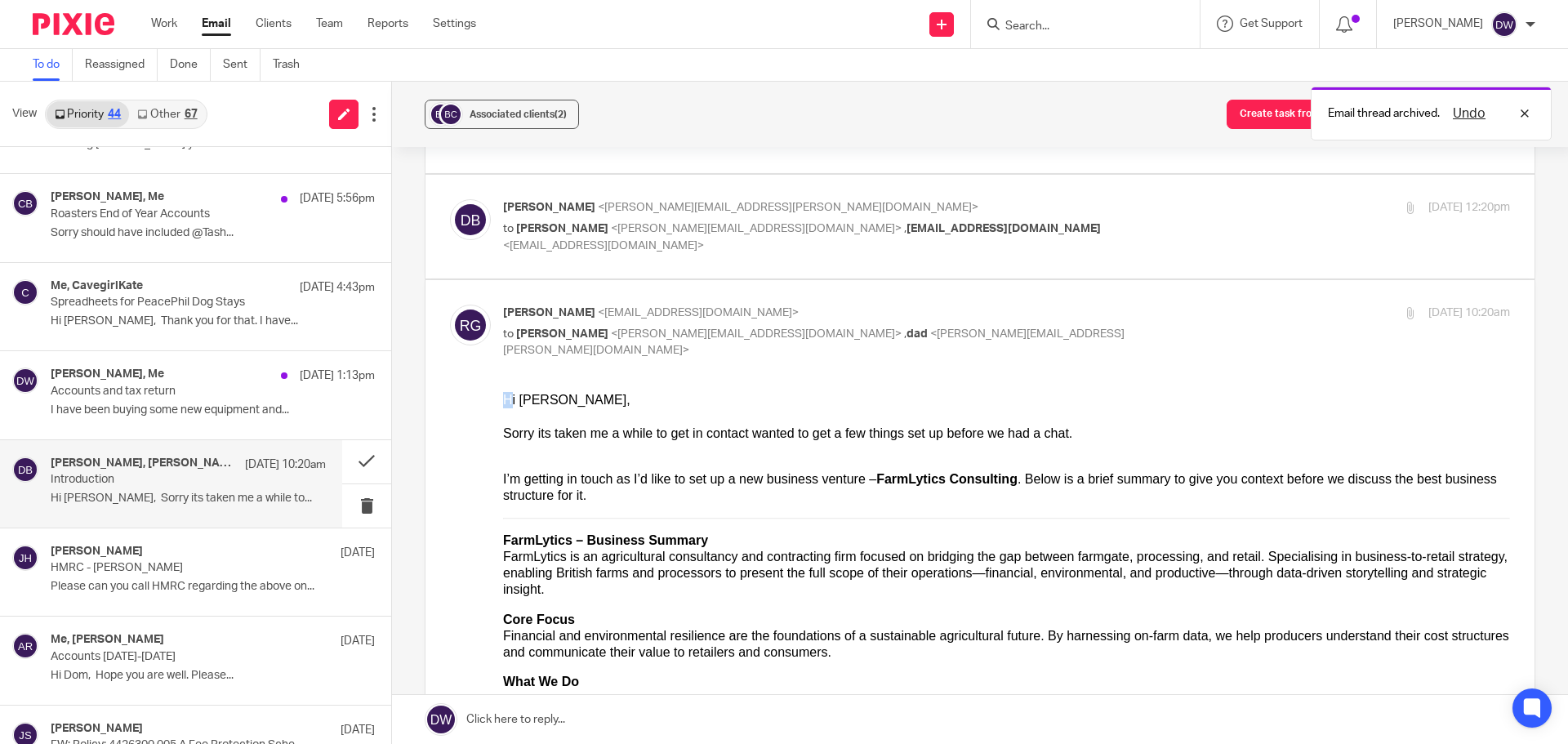
click at [510, 401] on div "Hi [PERSON_NAME]," at bounding box center [1007, 399] width 1007 height 17
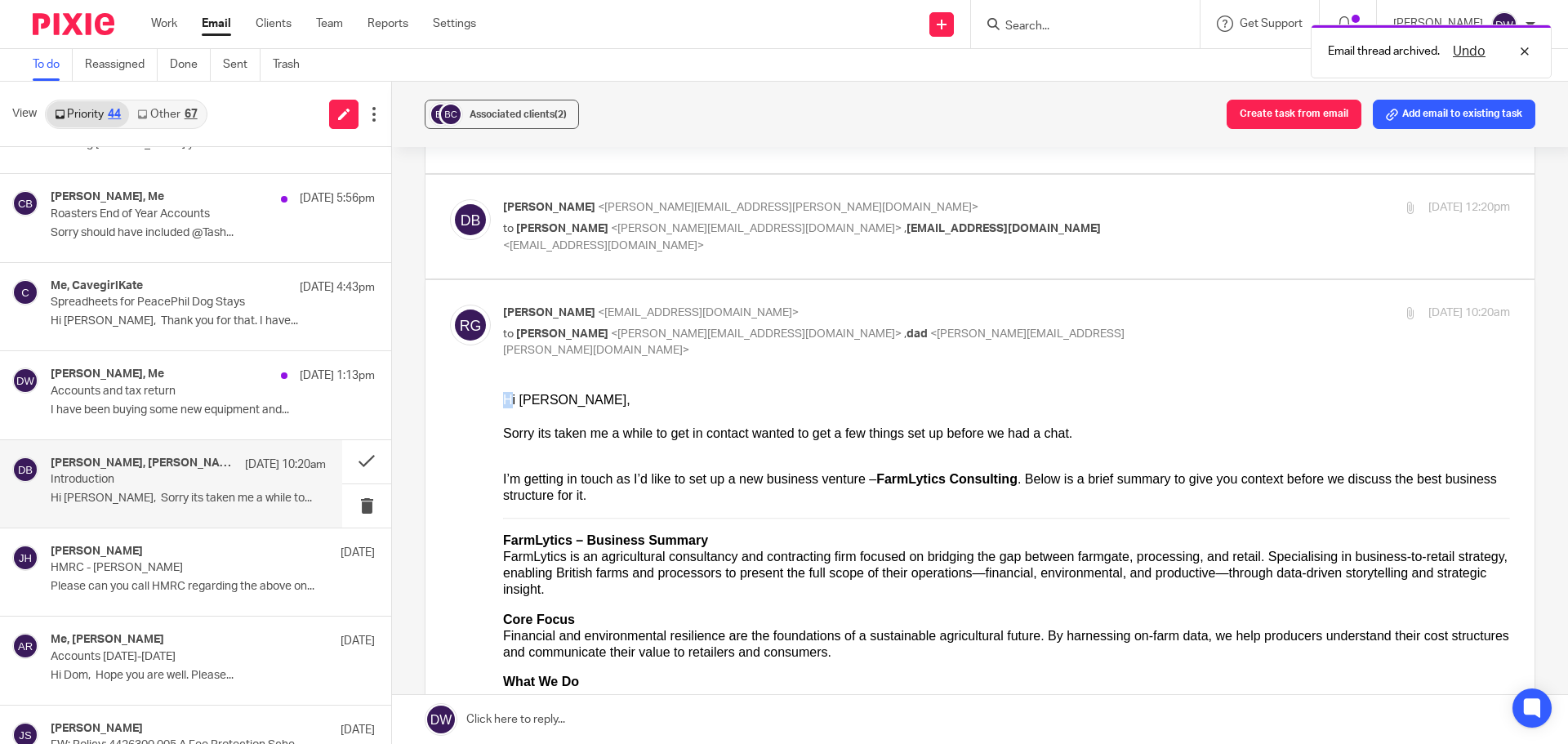
click at [504, 401] on div "Hi [PERSON_NAME]," at bounding box center [1007, 399] width 1007 height 17
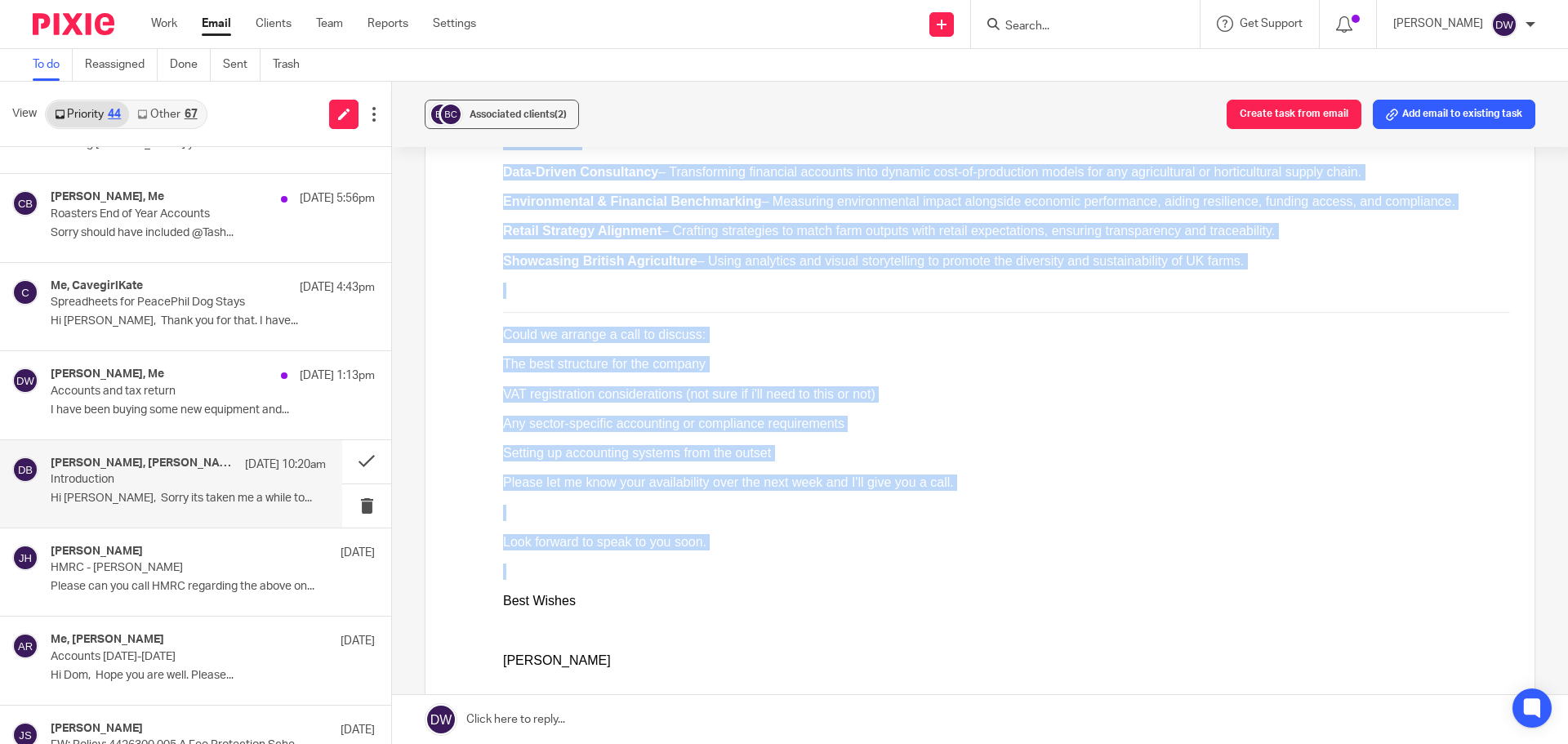
scroll to position [817, 0]
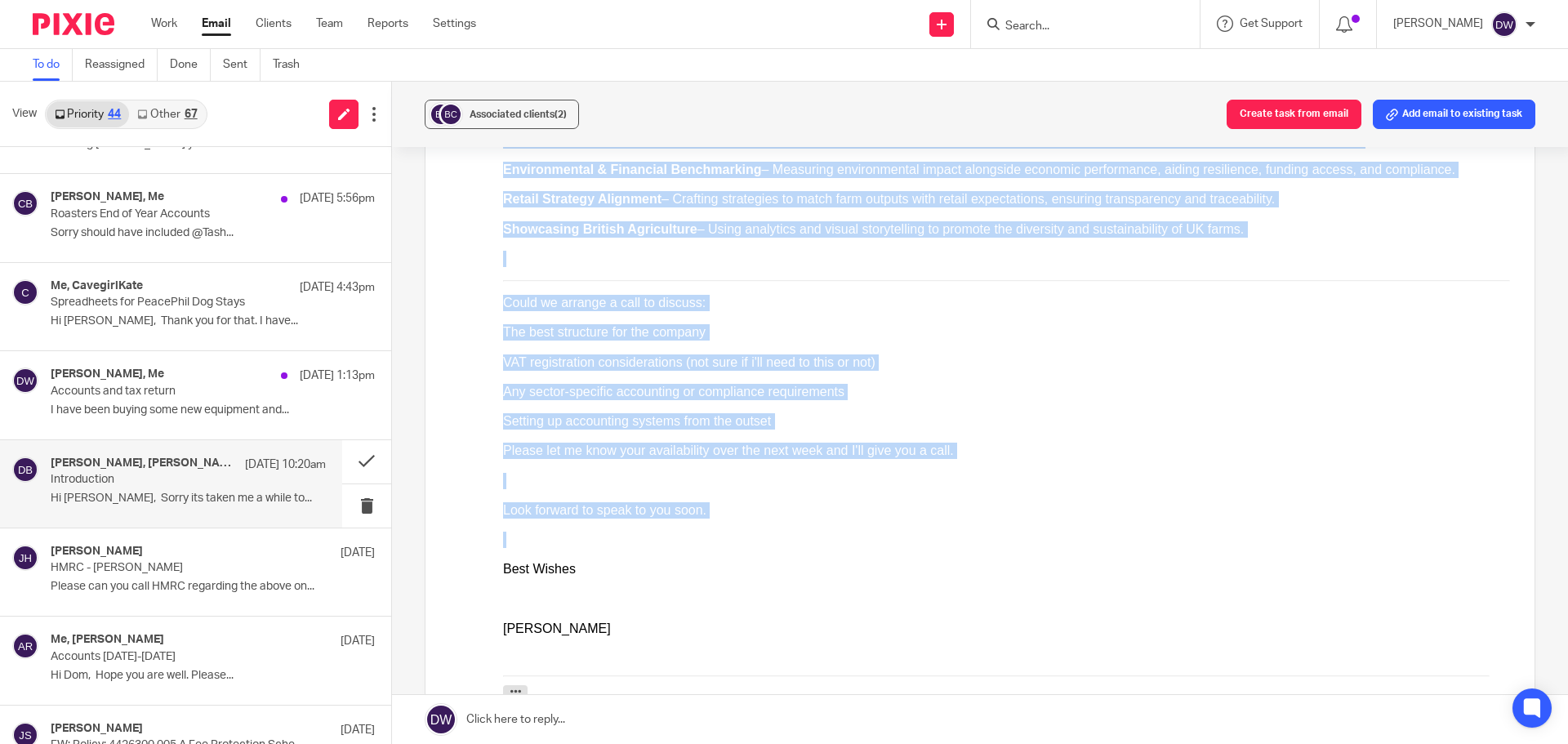
drag, startPoint x: 504, startPoint y: -169, endPoint x: 855, endPoint y: 478, distance: 736.1
